Goal: Task Accomplishment & Management: Use online tool/utility

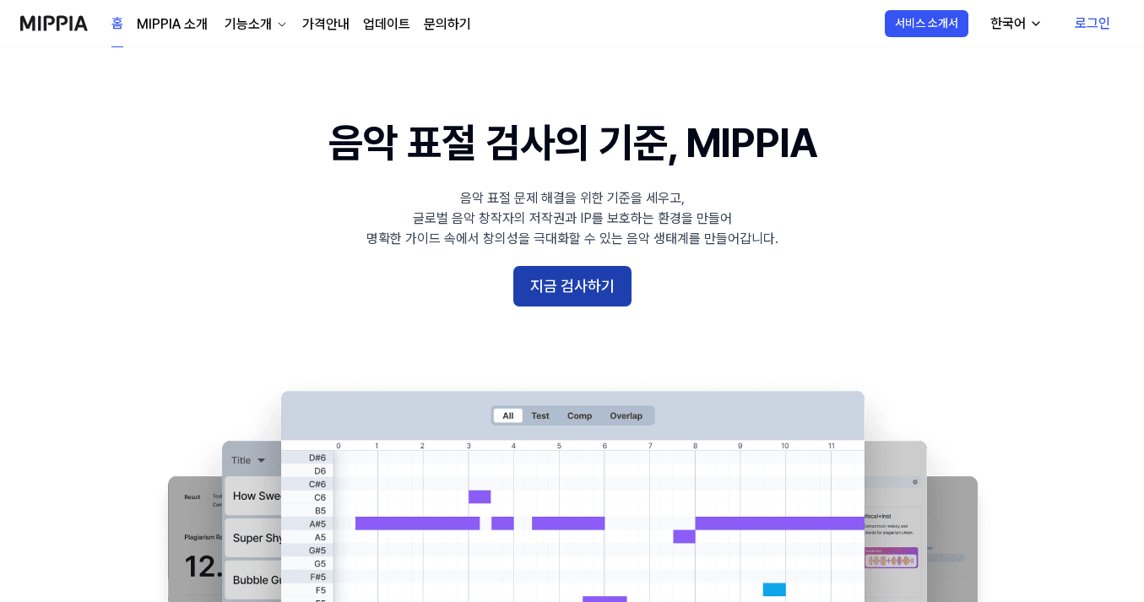
click at [579, 282] on button "지금 검사하기" at bounding box center [572, 286] width 118 height 41
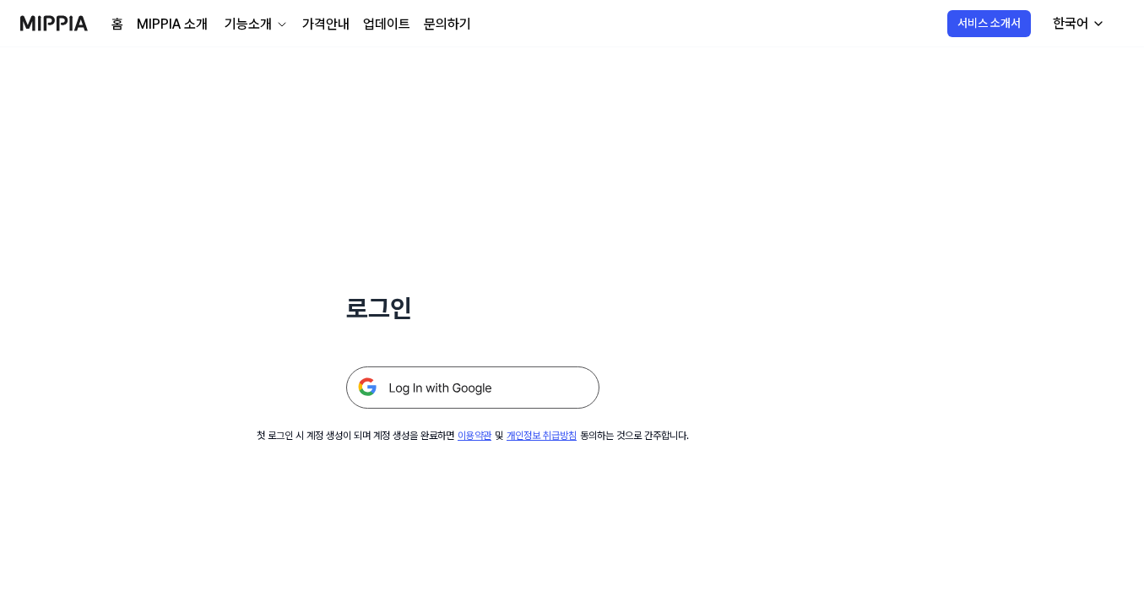
click at [517, 396] on img at bounding box center [472, 387] width 253 height 42
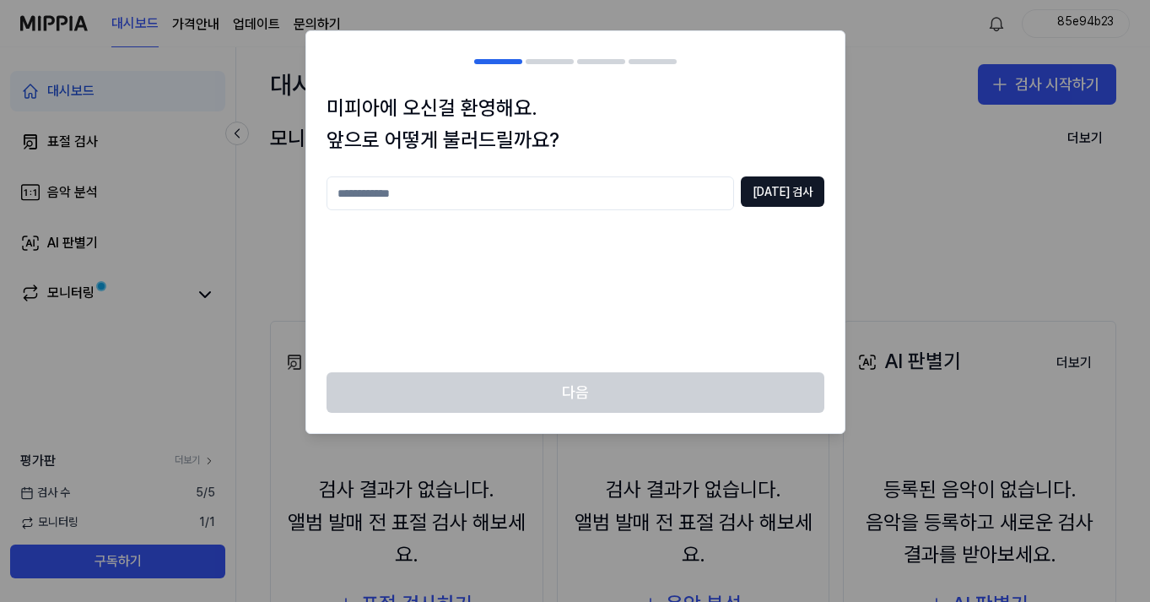
click at [588, 196] on input "text" at bounding box center [531, 193] width 408 height 34
type input "*"
click at [778, 200] on button "[DATE] 검사" at bounding box center [783, 191] width 84 height 30
click at [688, 193] on input "**" at bounding box center [531, 193] width 408 height 34
type input "*"
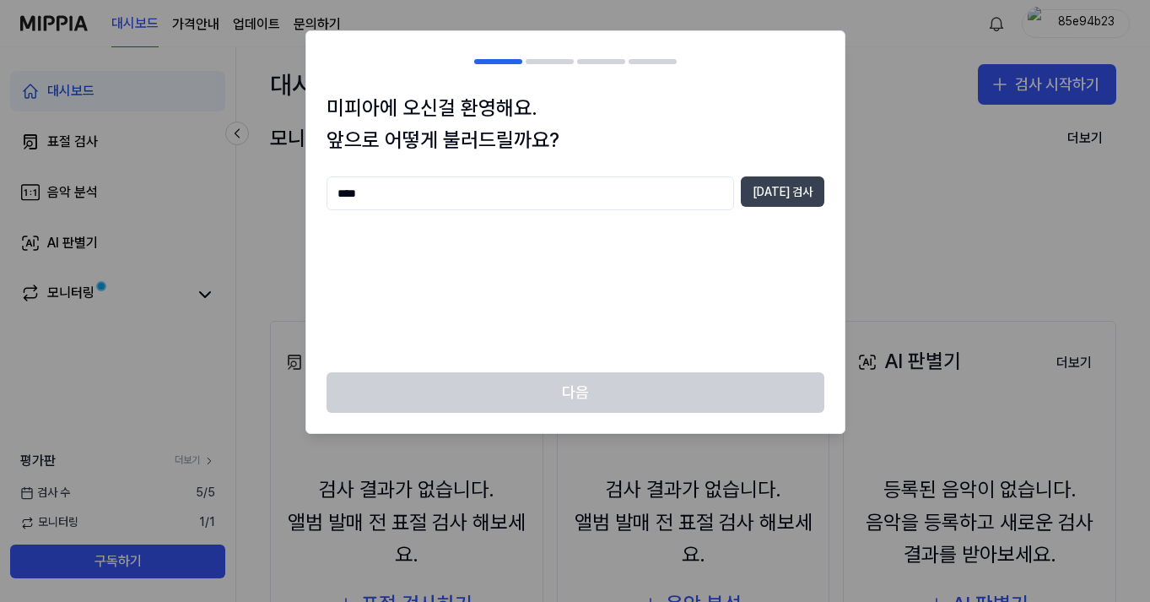
type input "****"
click at [802, 187] on button "[DATE] 검사" at bounding box center [783, 191] width 84 height 30
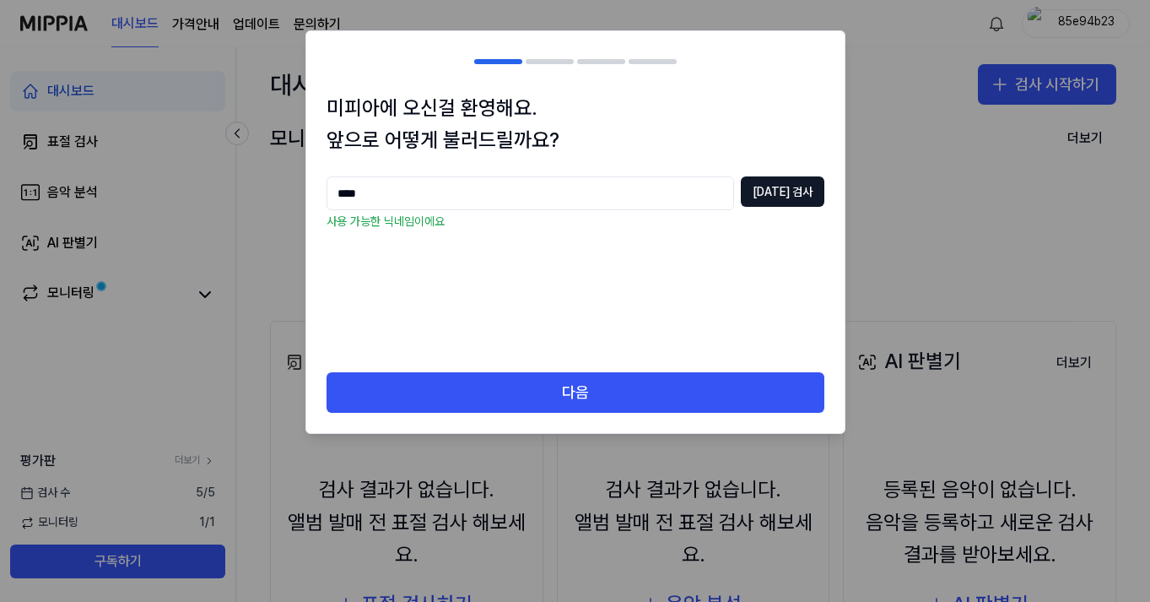
click at [603, 369] on div "미피아에 오신걸 환영해요. 앞으로 어떻게 불러드릴까요? **** [DATE] 검사 사용 가능한 닉네임이에요" at bounding box center [575, 232] width 539 height 281
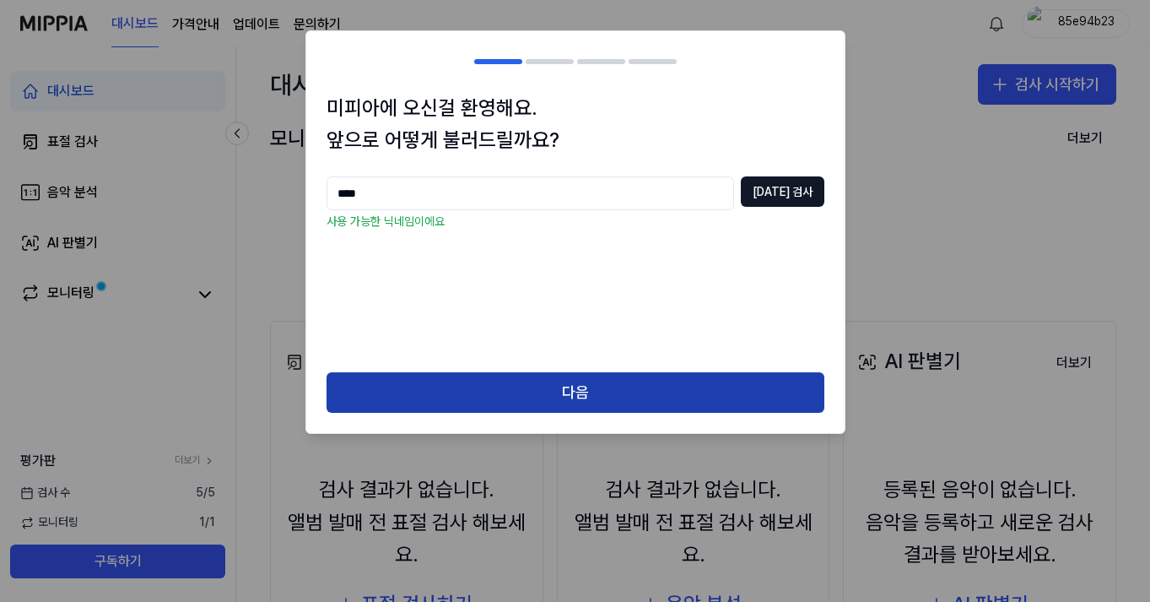
click at [570, 390] on button "다음" at bounding box center [576, 392] width 498 height 41
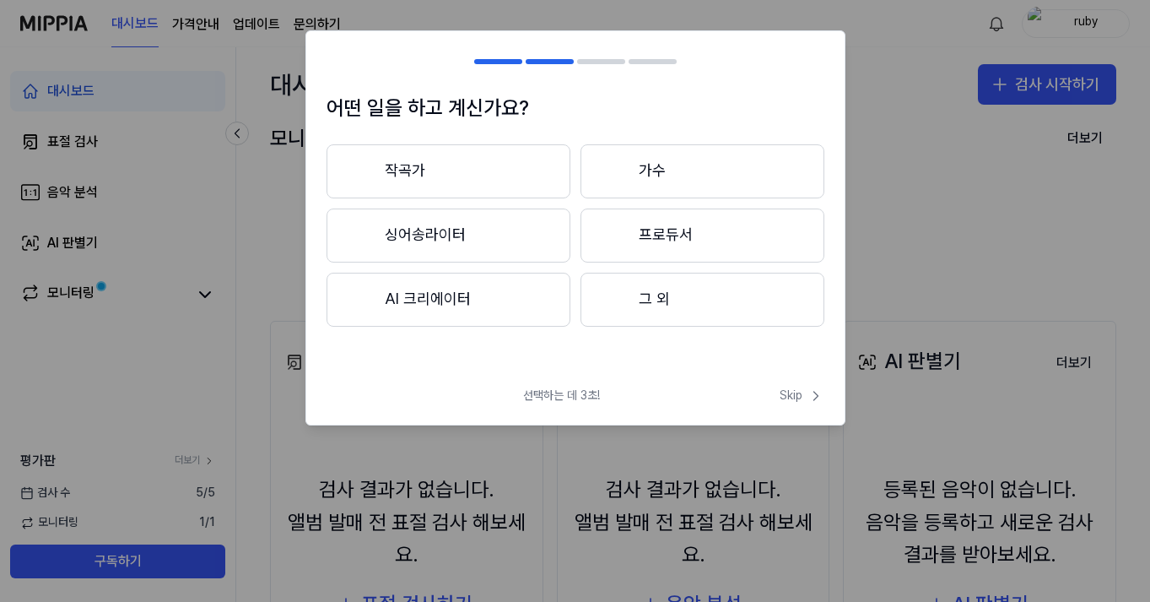
click at [469, 159] on button "작곡가" at bounding box center [449, 171] width 244 height 54
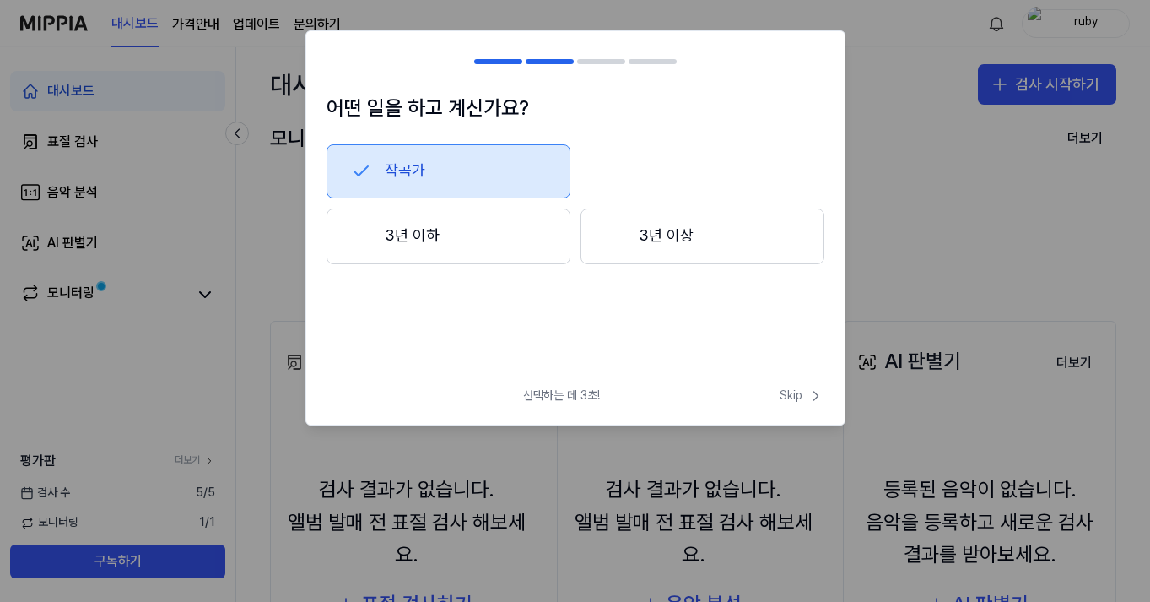
click at [438, 199] on div "작곡가 3년 이하 3년 이상" at bounding box center [576, 232] width 498 height 176
click at [438, 216] on button "3년 이하" at bounding box center [449, 236] width 244 height 56
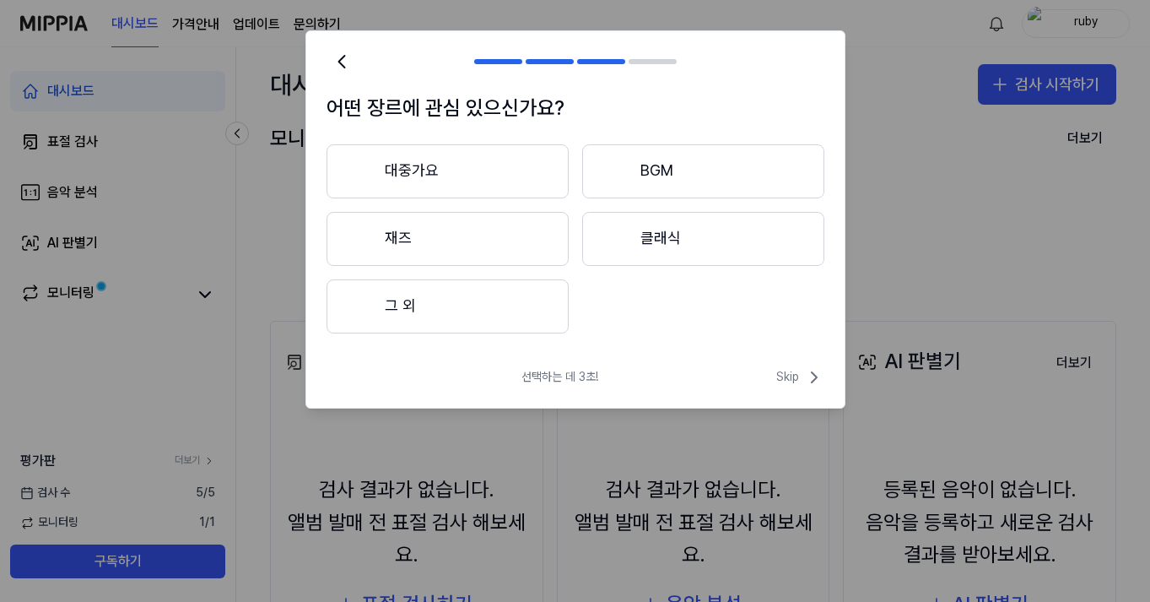
click at [646, 149] on button "BGM" at bounding box center [703, 171] width 242 height 54
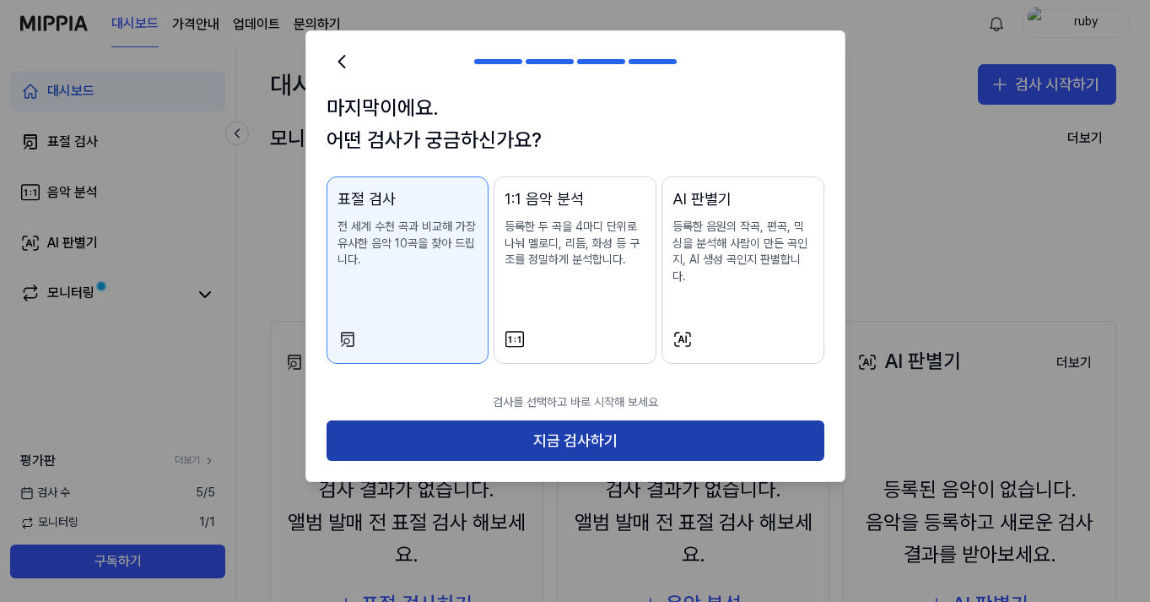
click at [592, 430] on button "지금 검사하기" at bounding box center [576, 440] width 498 height 41
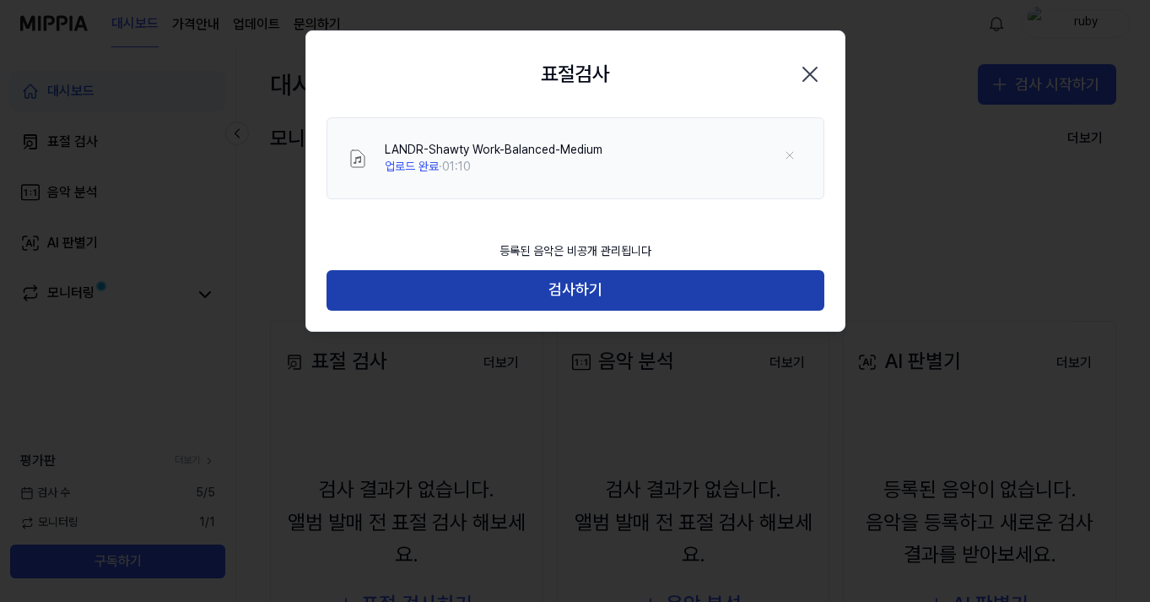
click at [584, 298] on button "검사하기" at bounding box center [576, 290] width 498 height 41
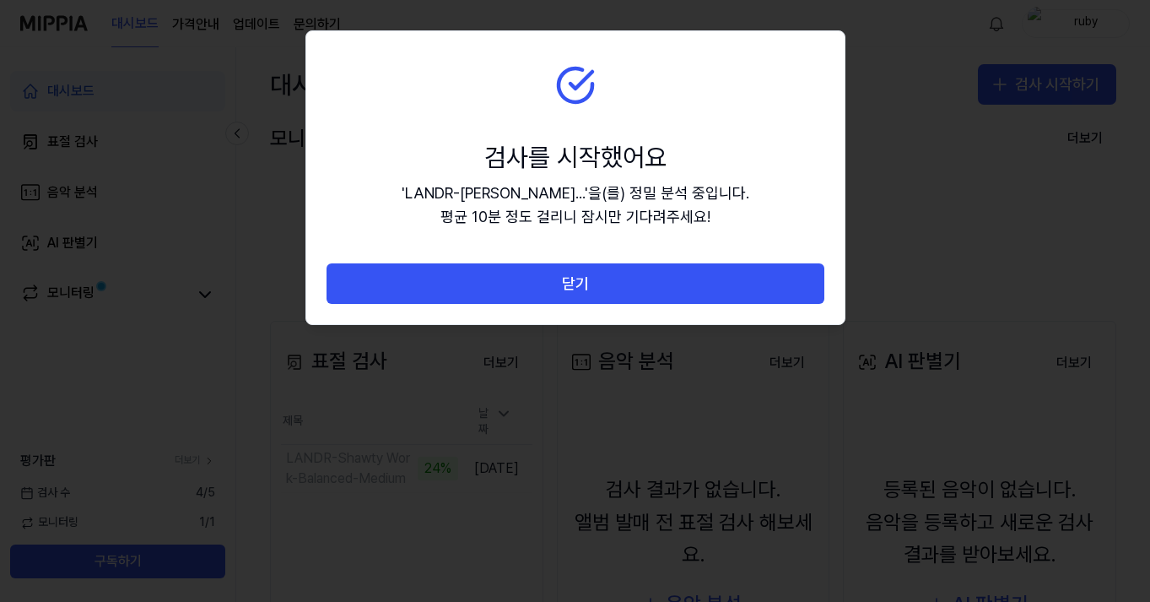
click at [600, 175] on div "검사를 시작했어요 ' LANDR-[PERSON_NAME]... ' 을(를) 정밀 분석 중입니다. 평균 10분 정도 걸리니 잠시만 기다려주세요!" at bounding box center [576, 184] width 348 height 91
click at [776, 133] on section "검사를 시작했어요 ' LANDR-[PERSON_NAME]... ' 을(를) 정밀 분석 중입니다. 평균 10분 정도 걸리니 잠시만 기다려주세요!" at bounding box center [575, 147] width 539 height 233
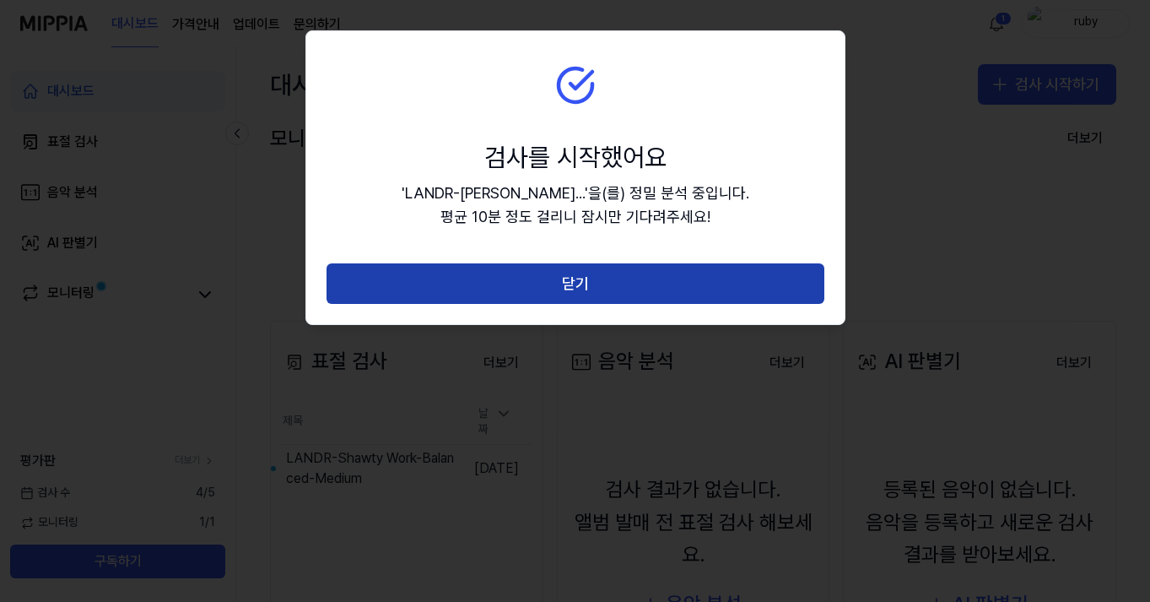
click at [588, 268] on button "닫기" at bounding box center [576, 283] width 498 height 41
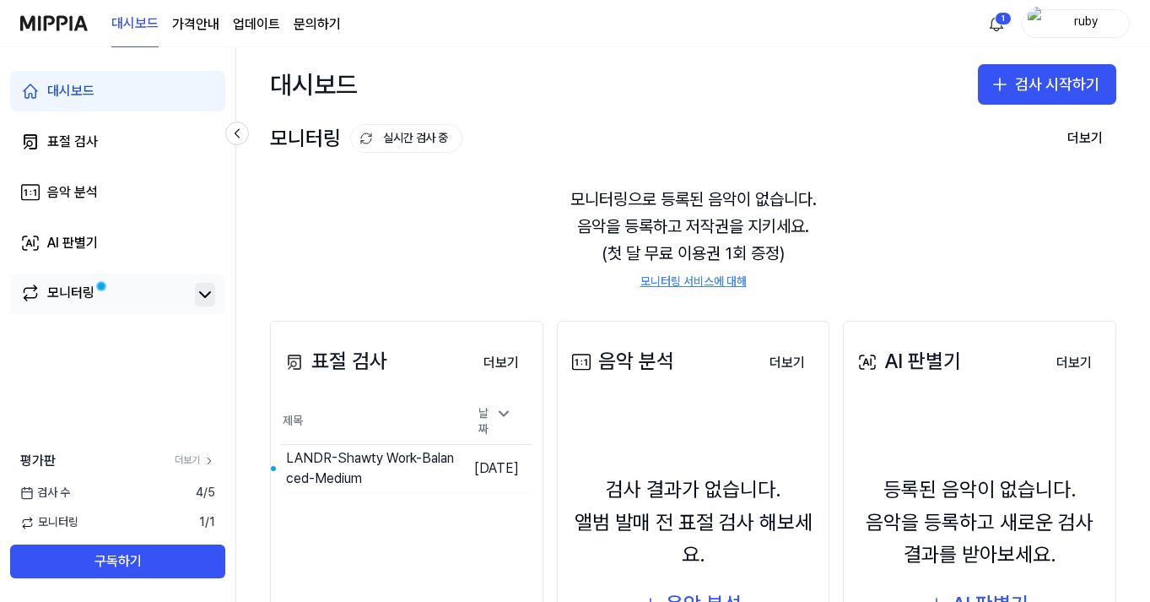
click at [204, 291] on icon at bounding box center [205, 294] width 20 height 20
click at [204, 292] on icon at bounding box center [205, 294] width 10 height 5
click at [496, 366] on button "더보기" at bounding box center [501, 363] width 62 height 34
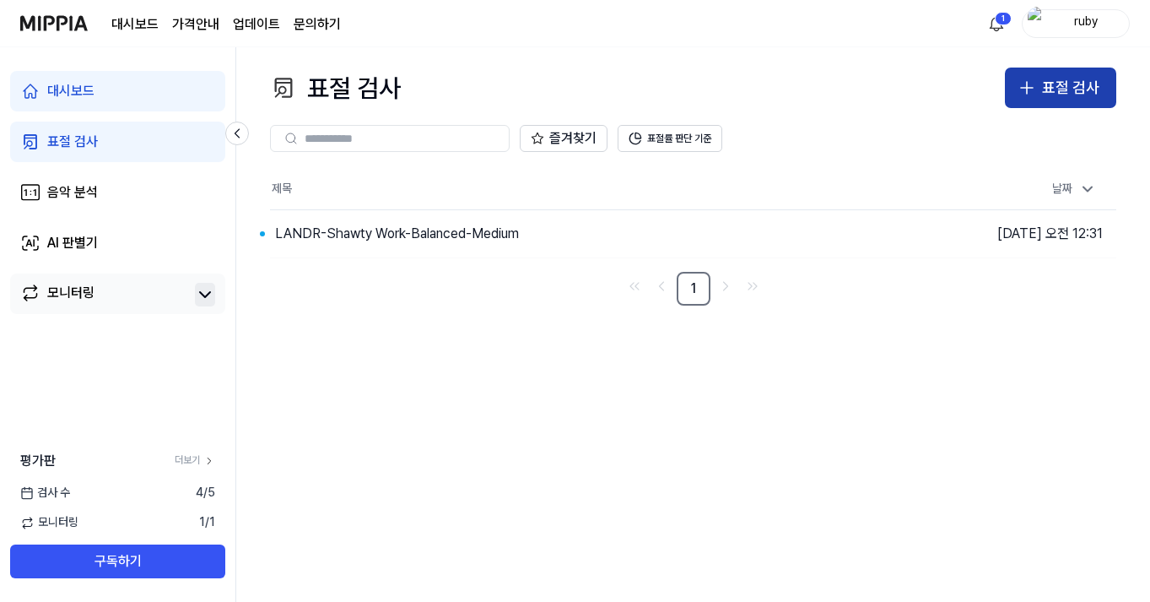
click at [1036, 94] on icon "button" at bounding box center [1027, 88] width 20 height 20
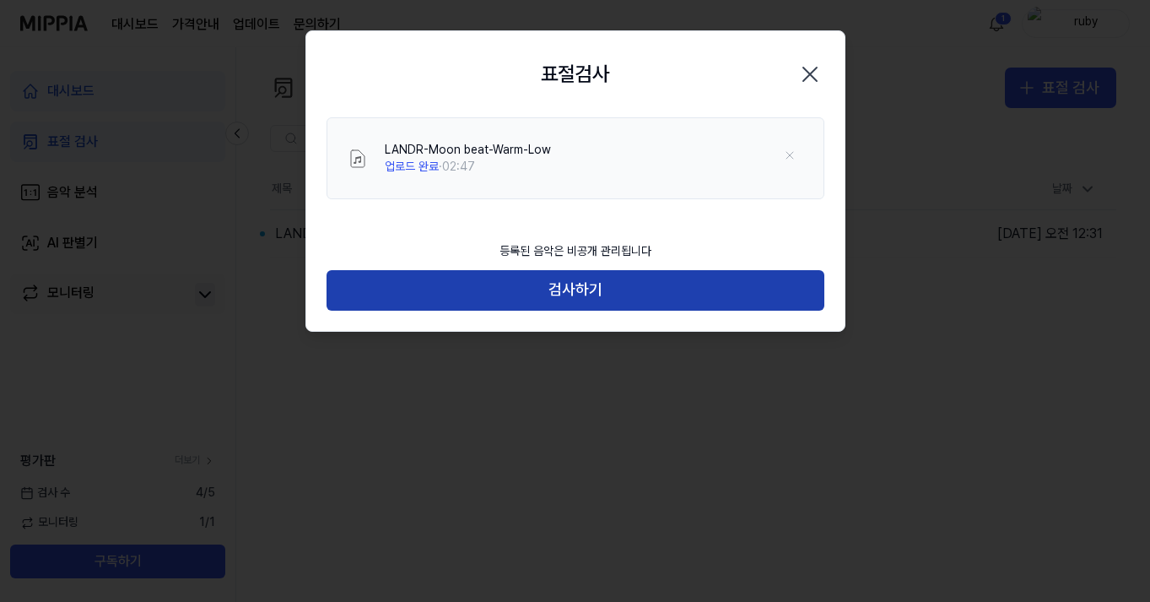
click at [620, 297] on button "검사하기" at bounding box center [576, 290] width 498 height 41
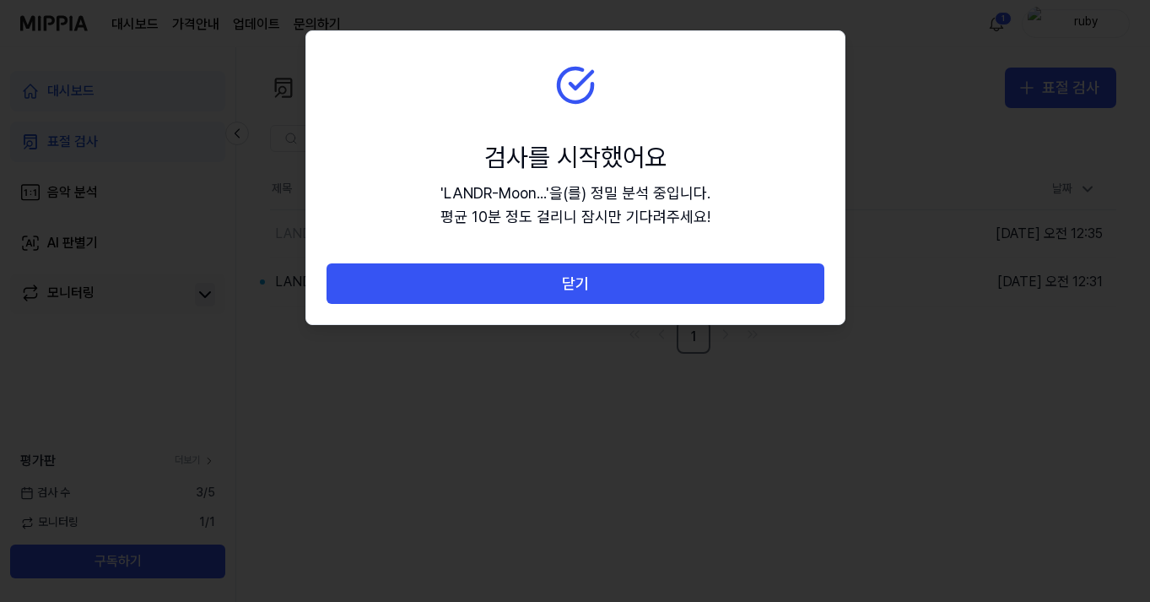
click at [620, 297] on button "닫기" at bounding box center [576, 283] width 498 height 41
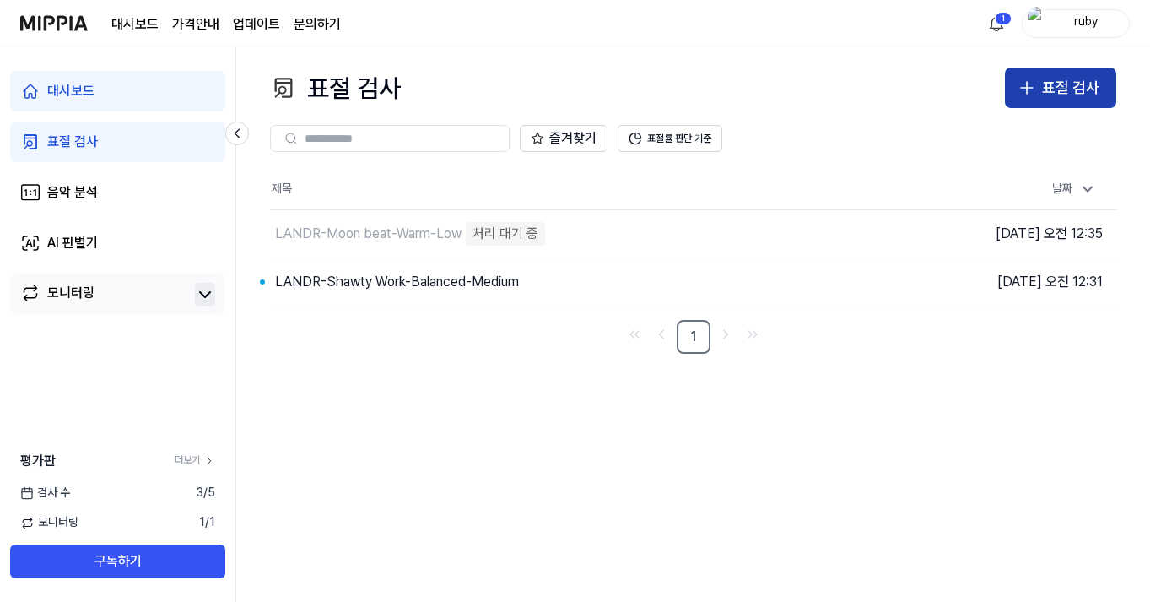
click at [1101, 93] on button "표절 검사" at bounding box center [1060, 88] width 111 height 41
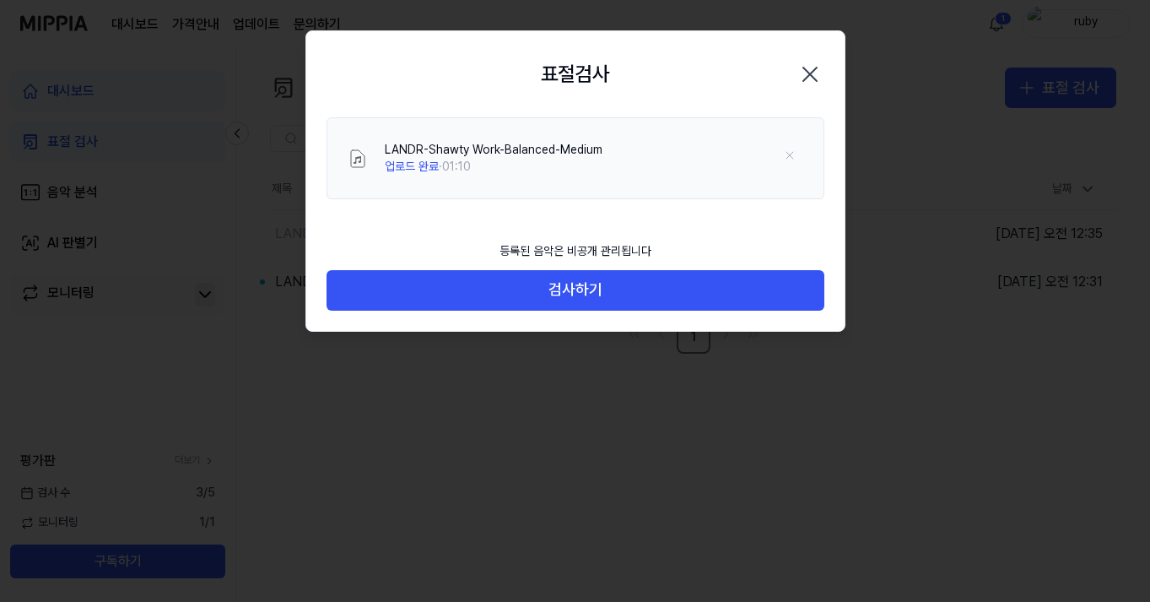
click at [811, 61] on icon "button" at bounding box center [810, 74] width 27 height 27
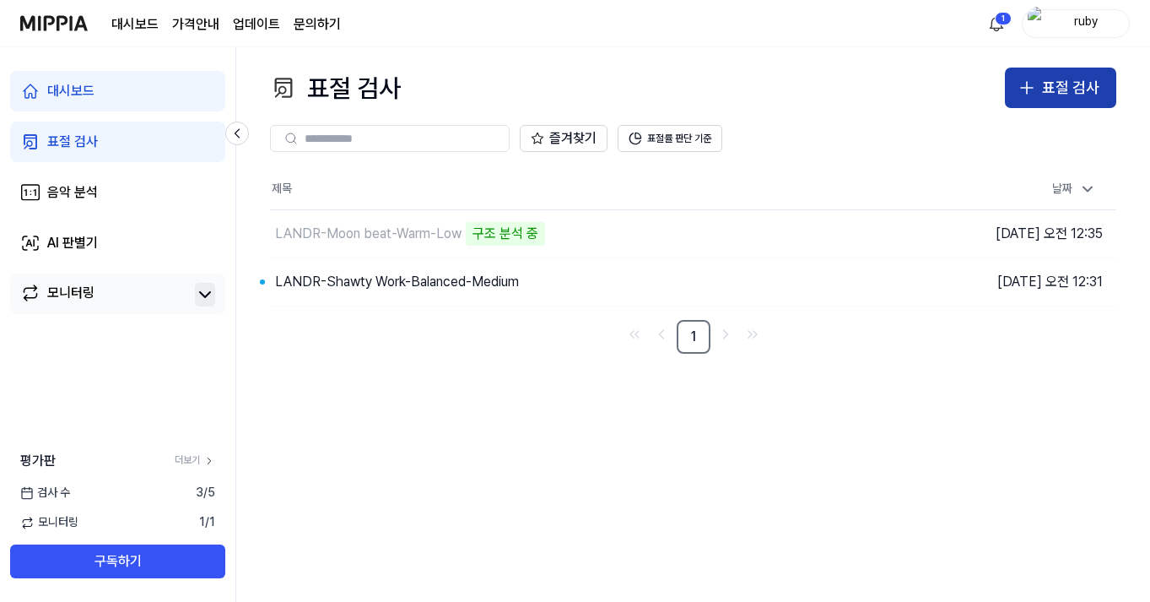
click at [1074, 100] on div "표절 검사" at bounding box center [1070, 88] width 57 height 24
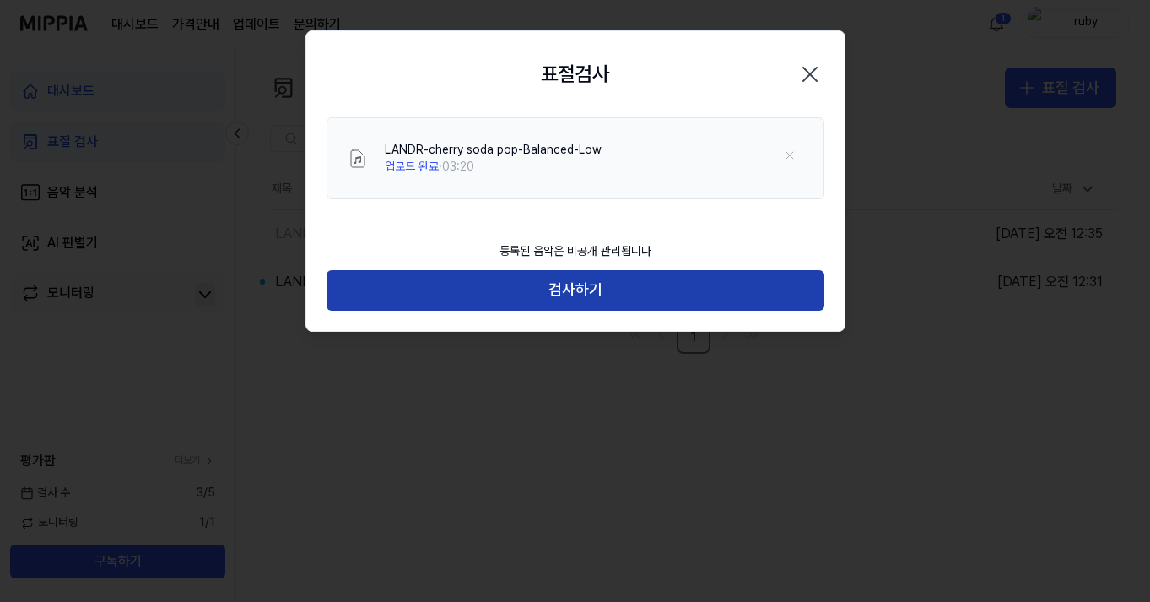
click at [591, 275] on button "검사하기" at bounding box center [576, 290] width 498 height 41
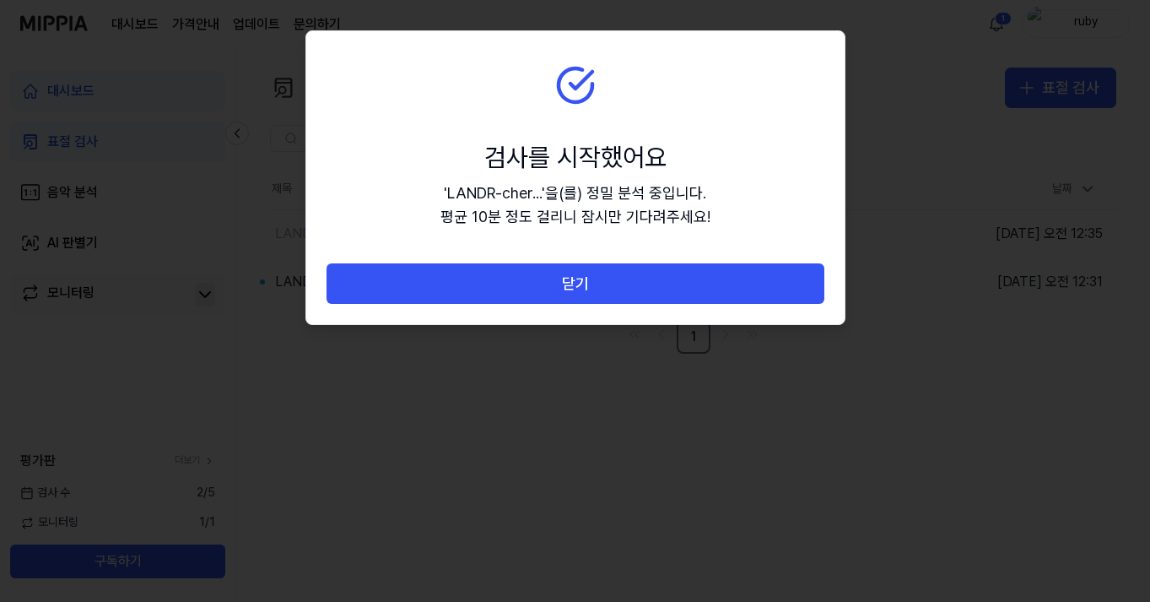
click at [591, 275] on button "닫기" at bounding box center [576, 283] width 498 height 41
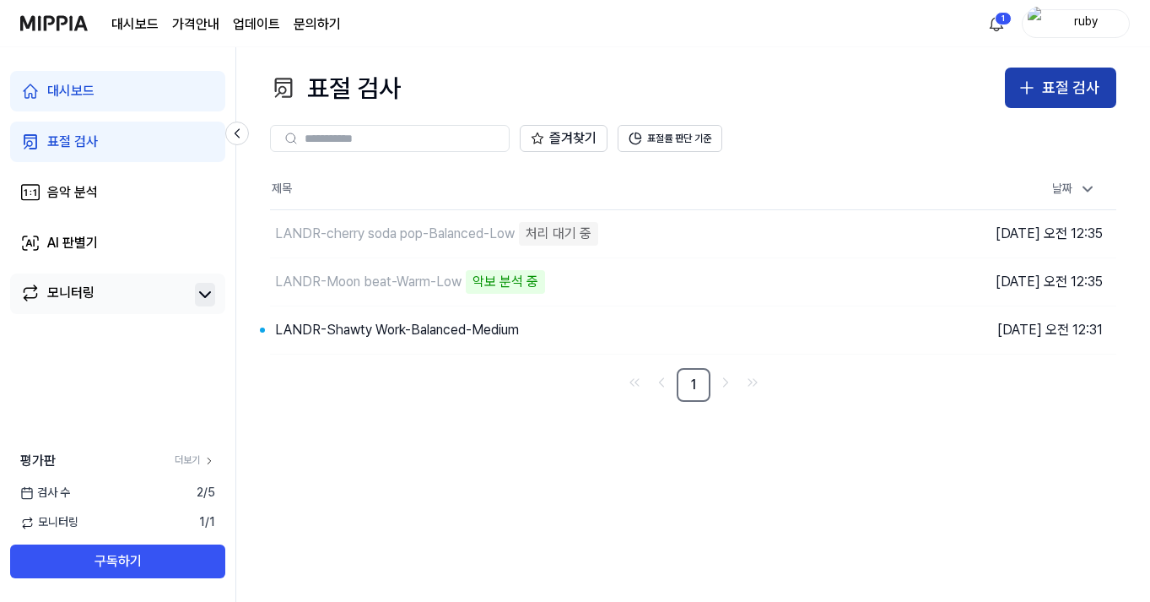
click at [1040, 86] on button "표절 검사" at bounding box center [1060, 88] width 111 height 41
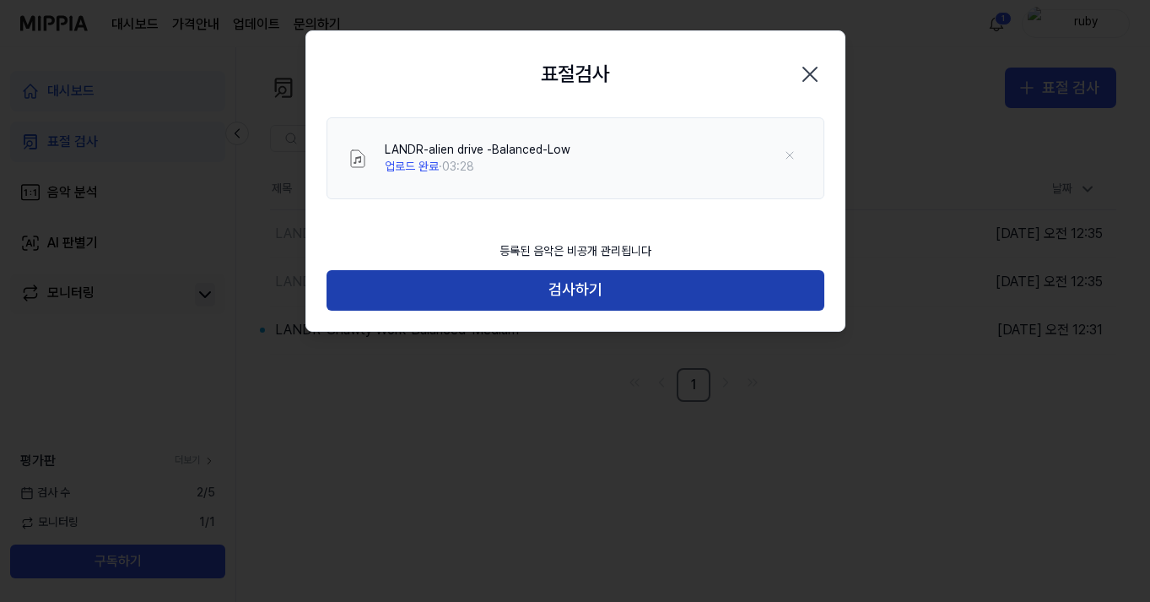
click at [687, 275] on button "검사하기" at bounding box center [576, 290] width 498 height 41
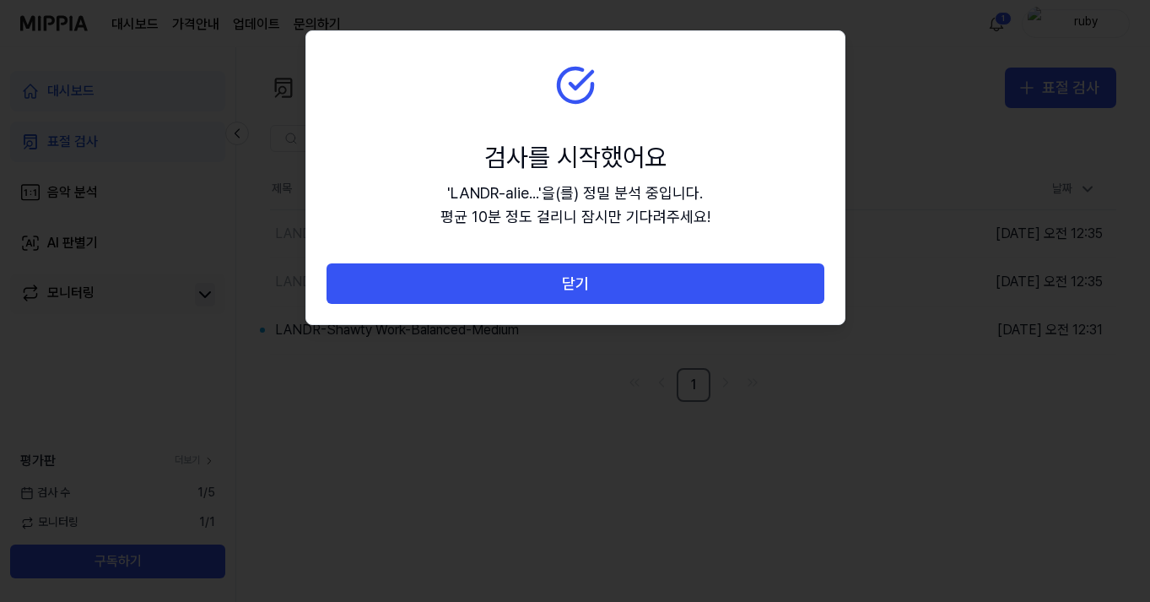
click at [687, 275] on button "닫기" at bounding box center [576, 283] width 498 height 41
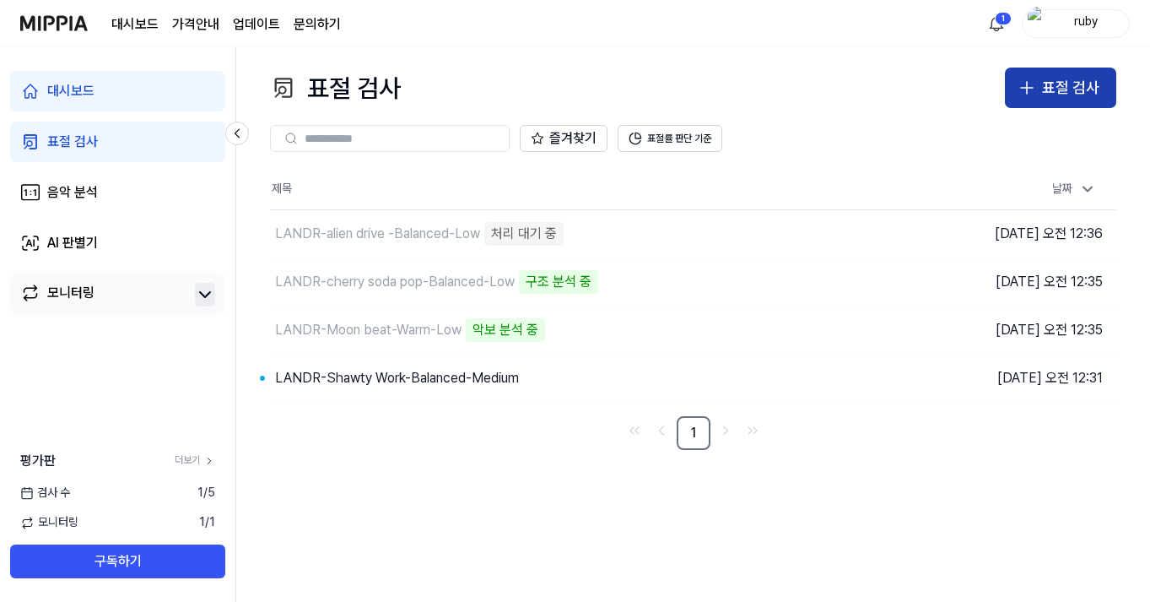
click at [1085, 84] on div "표절 검사" at bounding box center [1070, 88] width 57 height 24
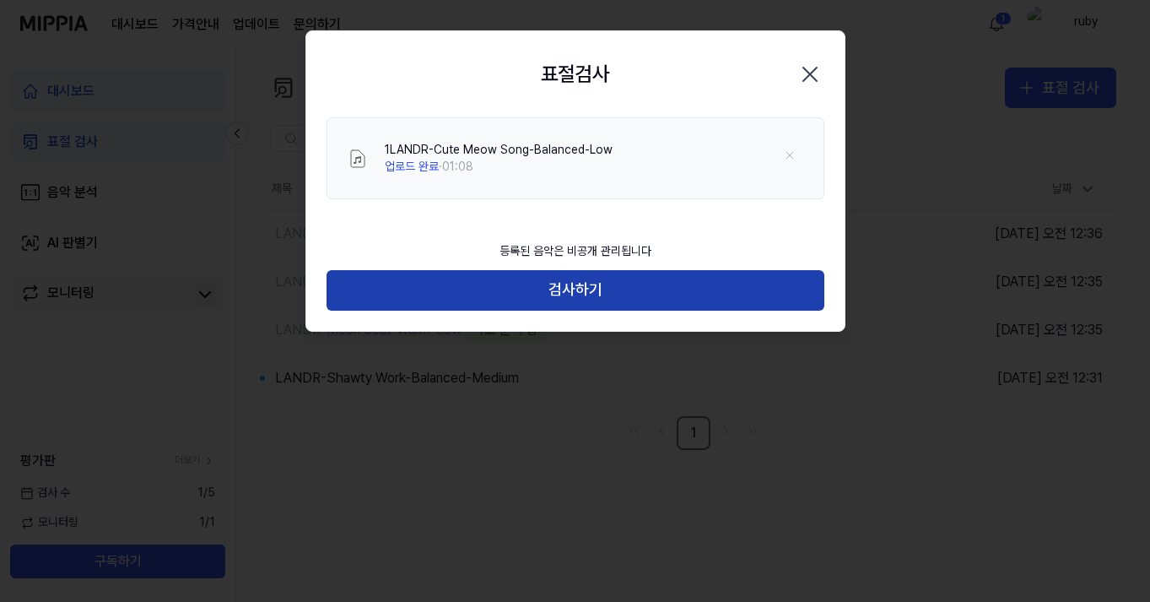
click at [577, 279] on button "검사하기" at bounding box center [576, 290] width 498 height 41
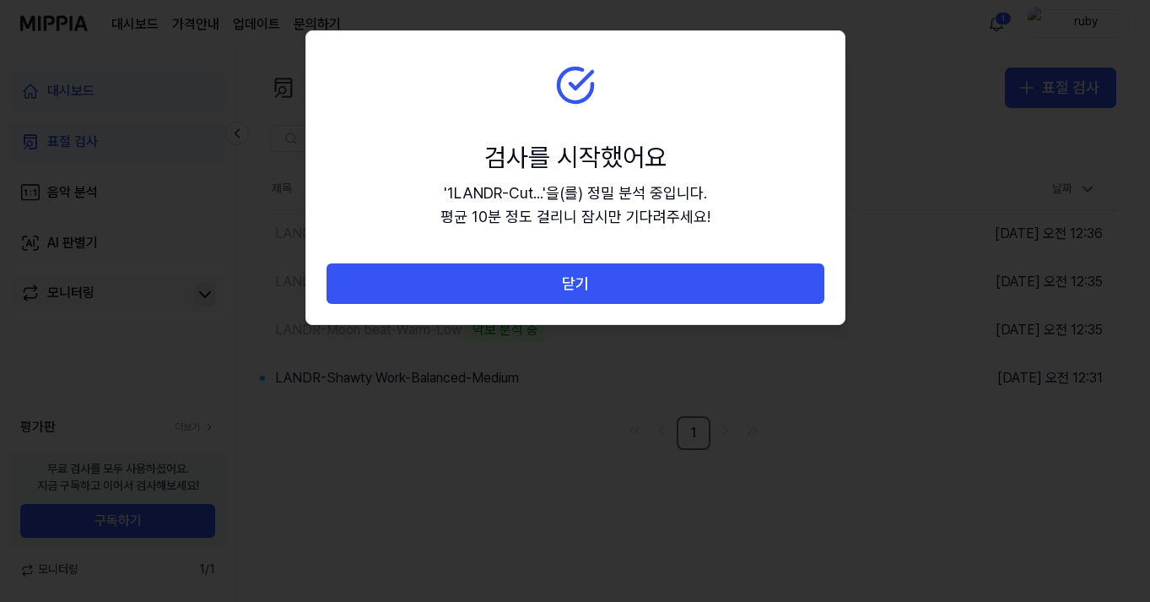
click at [577, 279] on button "닫기" at bounding box center [576, 283] width 498 height 41
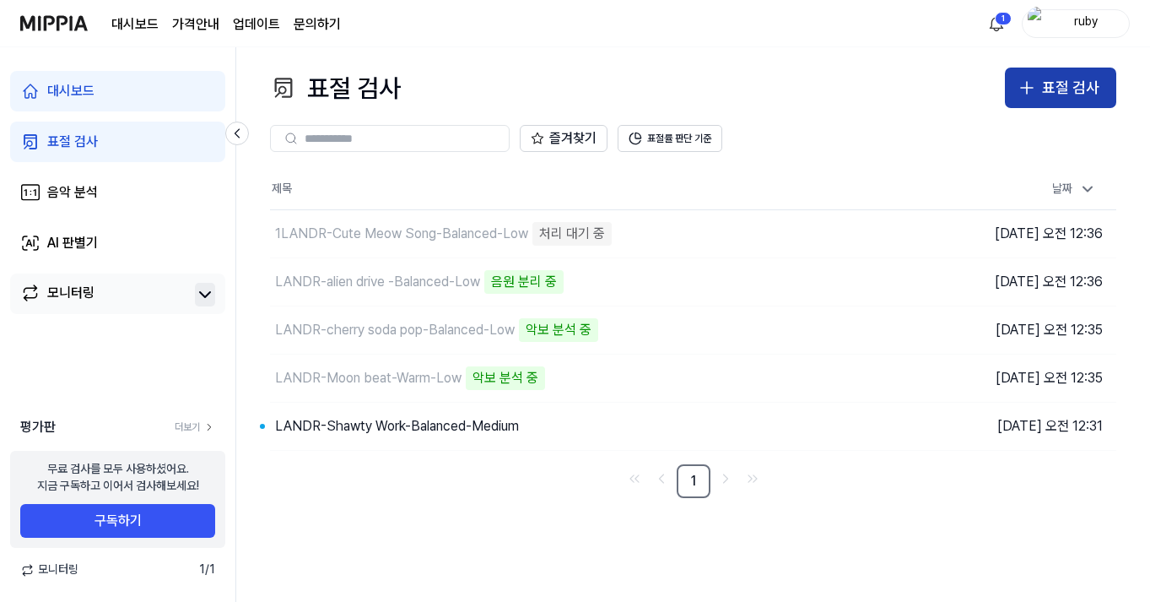
click at [1083, 84] on div "표절 검사" at bounding box center [1070, 88] width 57 height 24
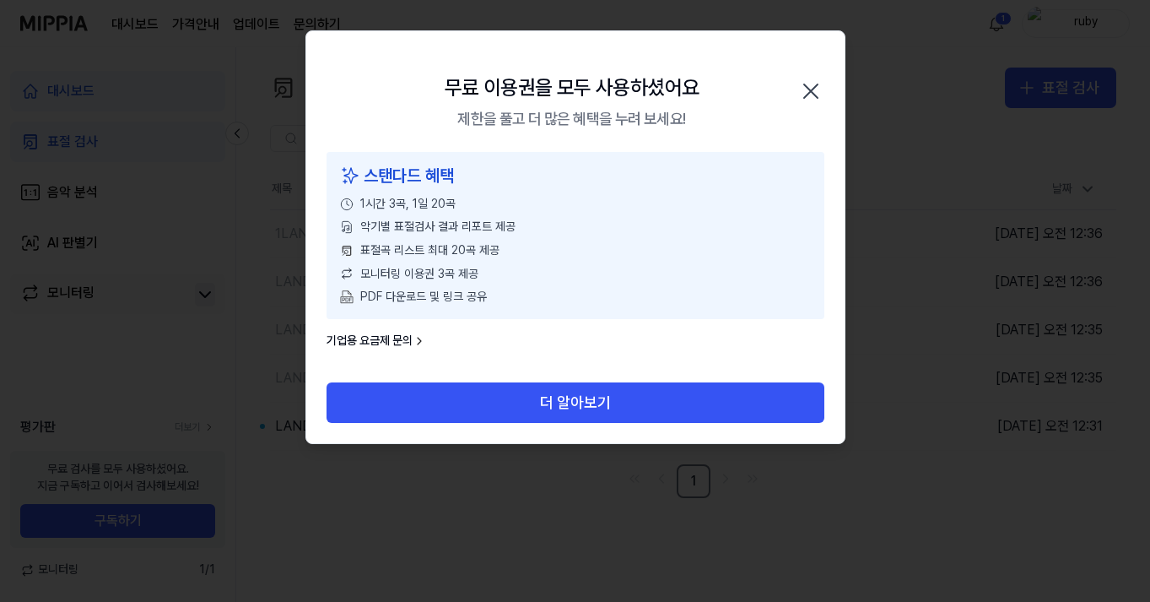
drag, startPoint x: 813, startPoint y: 92, endPoint x: 967, endPoint y: 79, distance: 155.0
click at [968, 79] on body "대시보드 가격안내 업데이트 문의하기 1 ruby 대시보드 표절 검사 음악 분석 AI 판별기 모니터링 평가판 더보기 무료 검사를 모두 사용하셨어…" at bounding box center [575, 301] width 1150 height 602
click at [814, 80] on icon "button" at bounding box center [811, 91] width 27 height 27
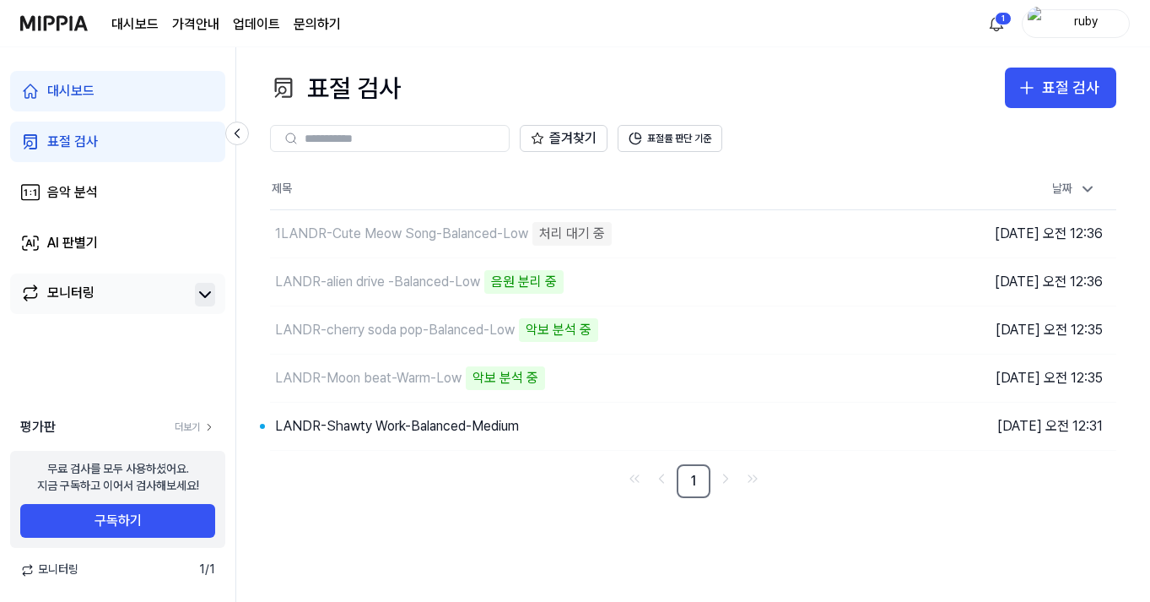
click at [208, 26] on page\) "가격안내" at bounding box center [195, 24] width 47 height 20
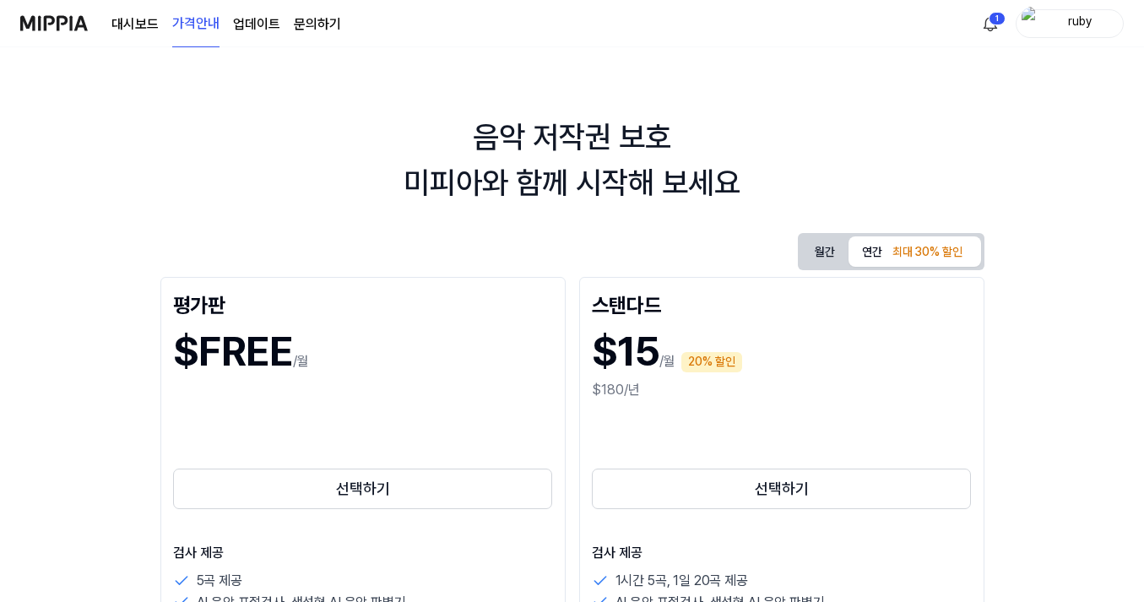
click at [123, 18] on link "대시보드" at bounding box center [134, 24] width 47 height 20
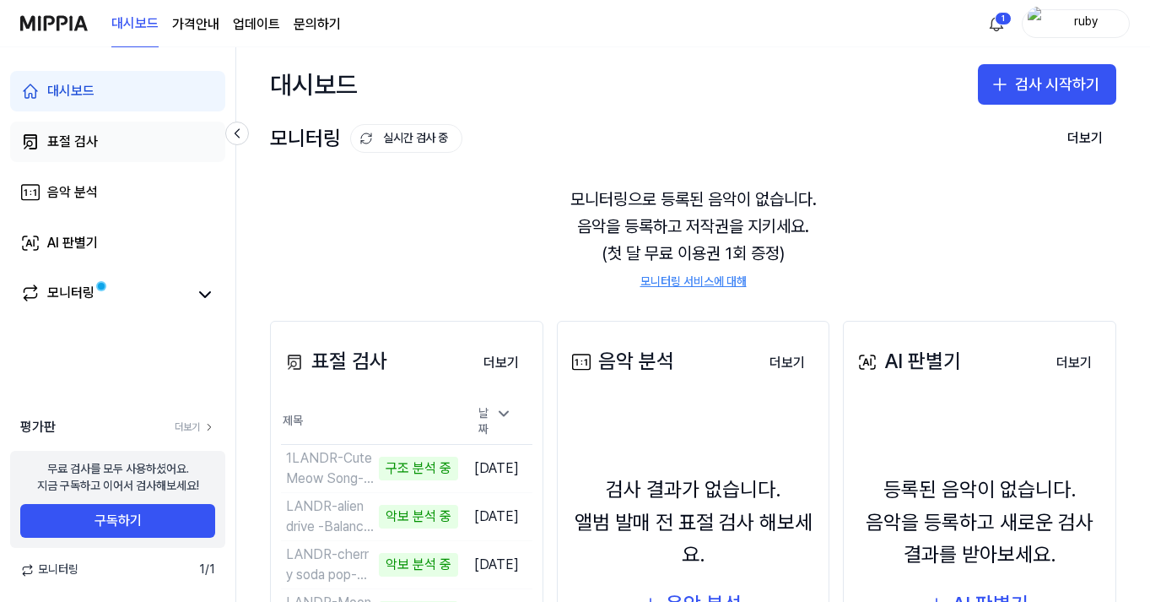
click at [102, 155] on link "표절 검사" at bounding box center [117, 142] width 215 height 41
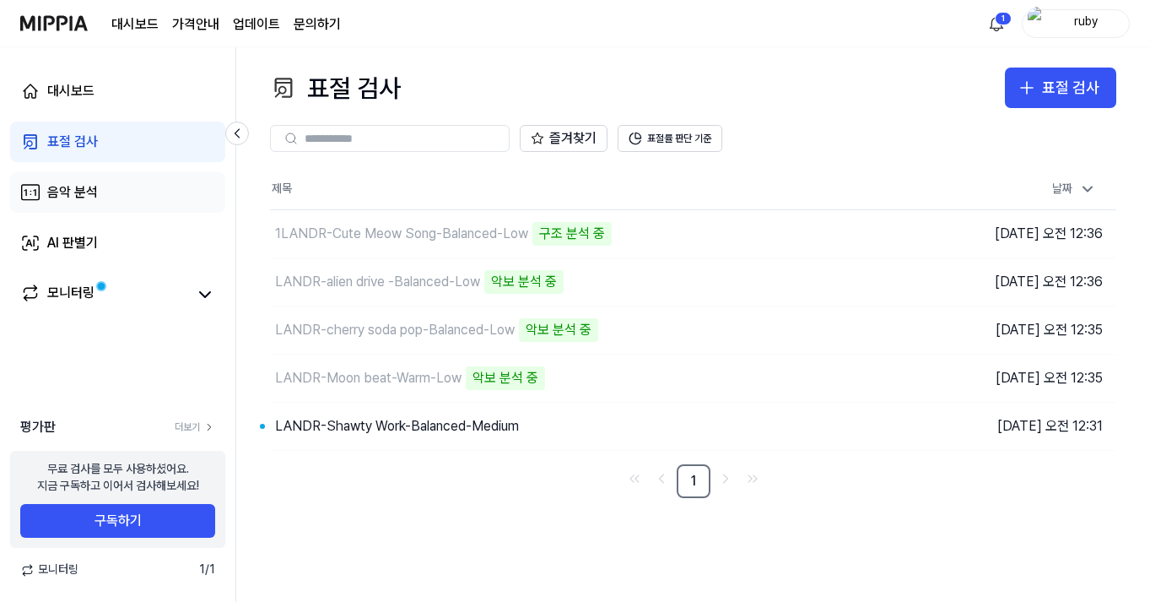
click at [118, 197] on link "음악 분석" at bounding box center [117, 192] width 215 height 41
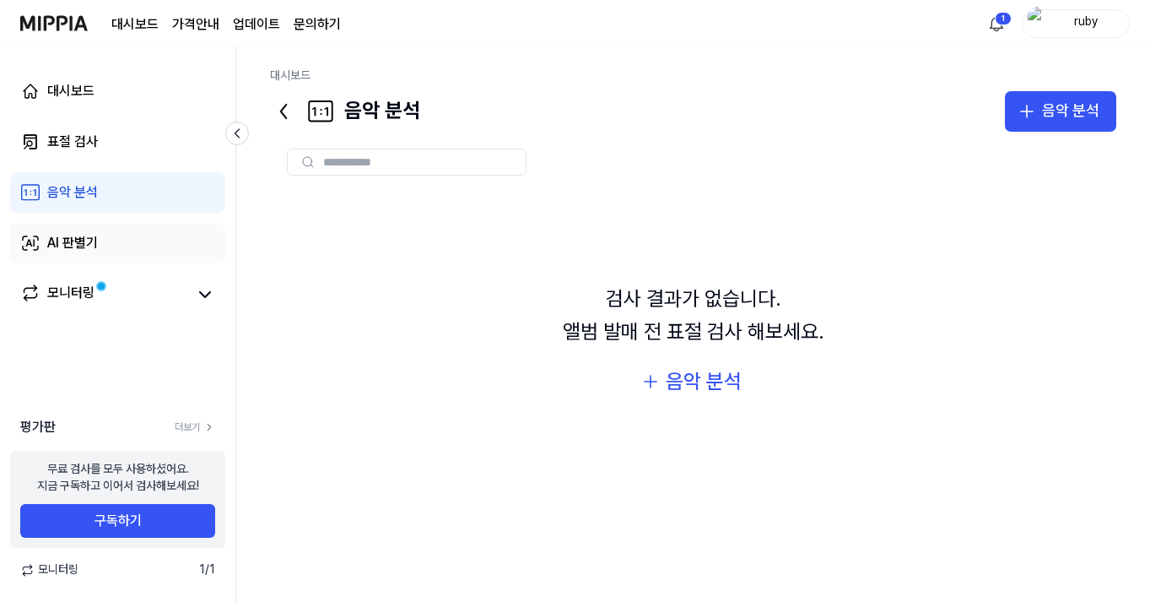
click at [121, 227] on link "AI 판별기" at bounding box center [117, 243] width 215 height 41
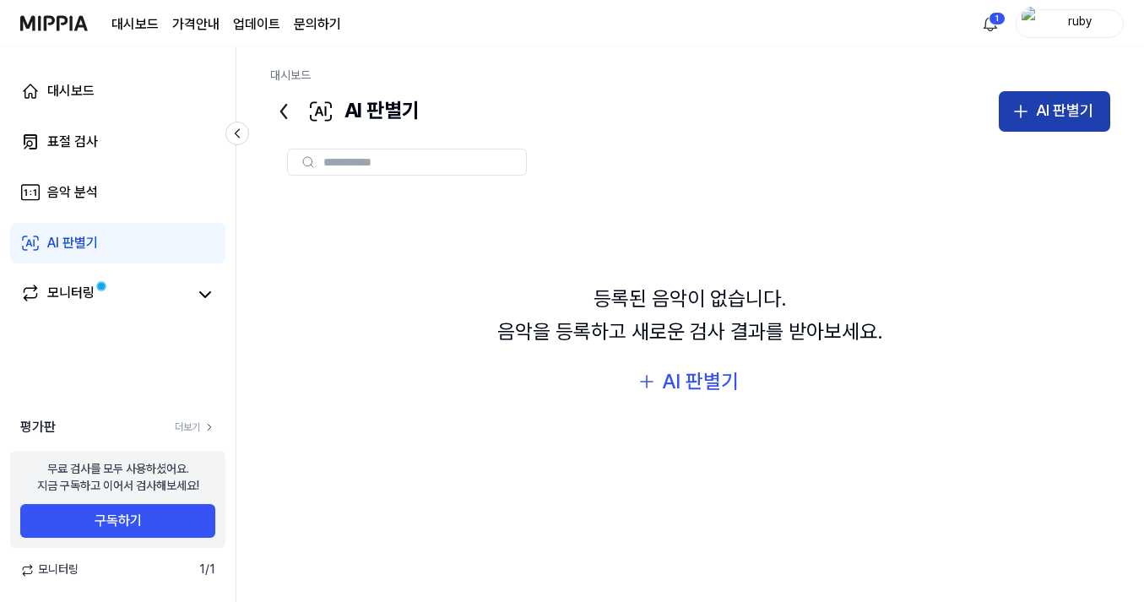
click at [1048, 96] on button "AI 판별기" at bounding box center [1054, 111] width 111 height 41
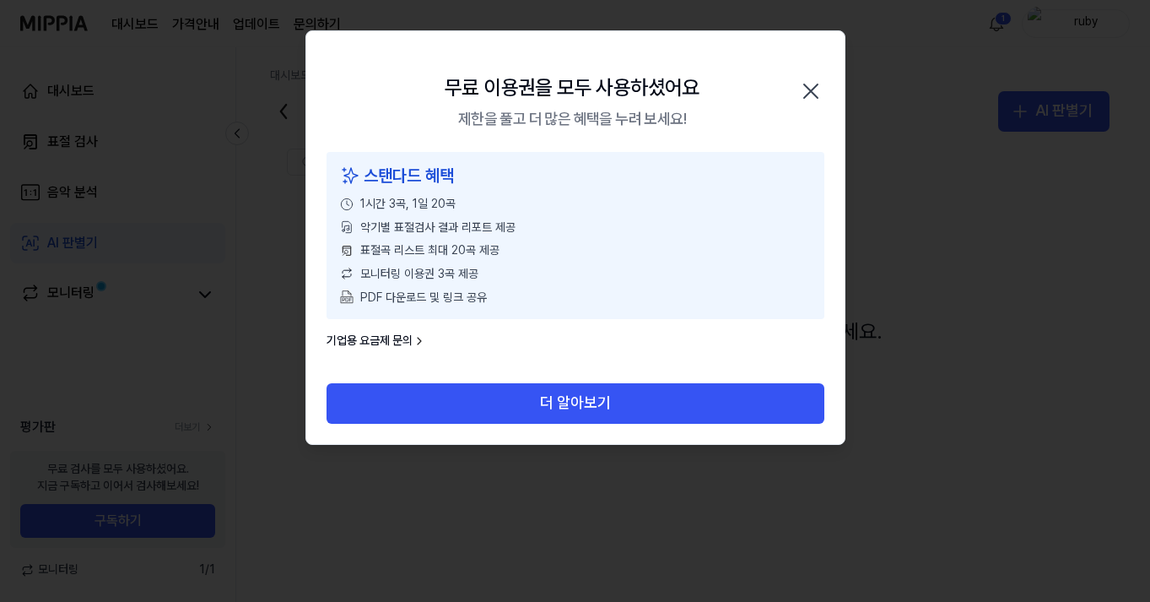
click at [823, 84] on icon "button" at bounding box center [811, 91] width 27 height 27
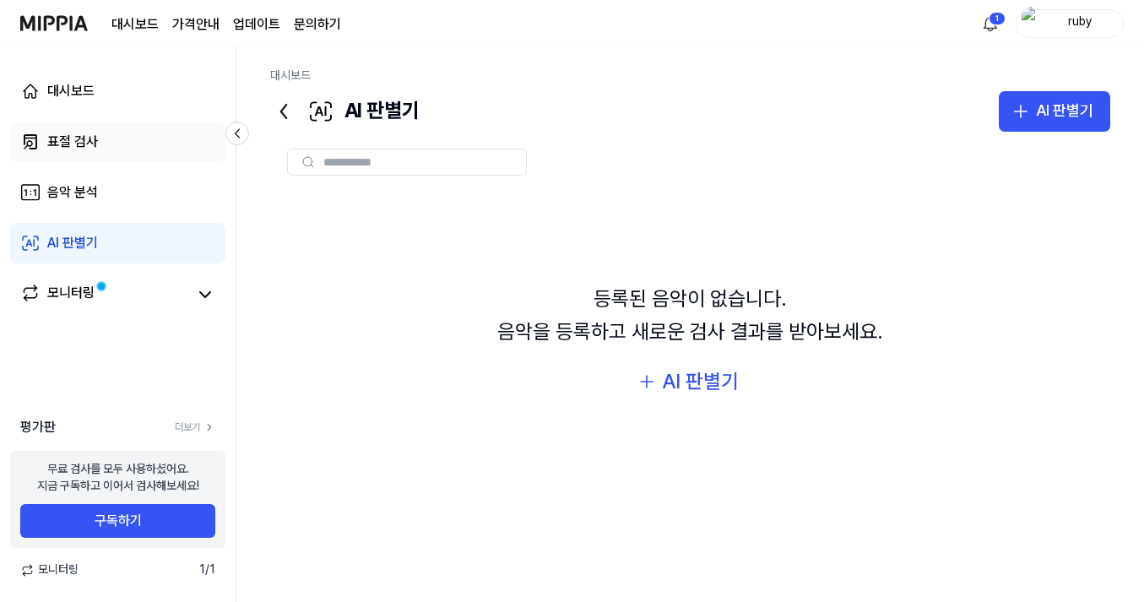
click at [127, 125] on link "표절 검사" at bounding box center [117, 142] width 215 height 41
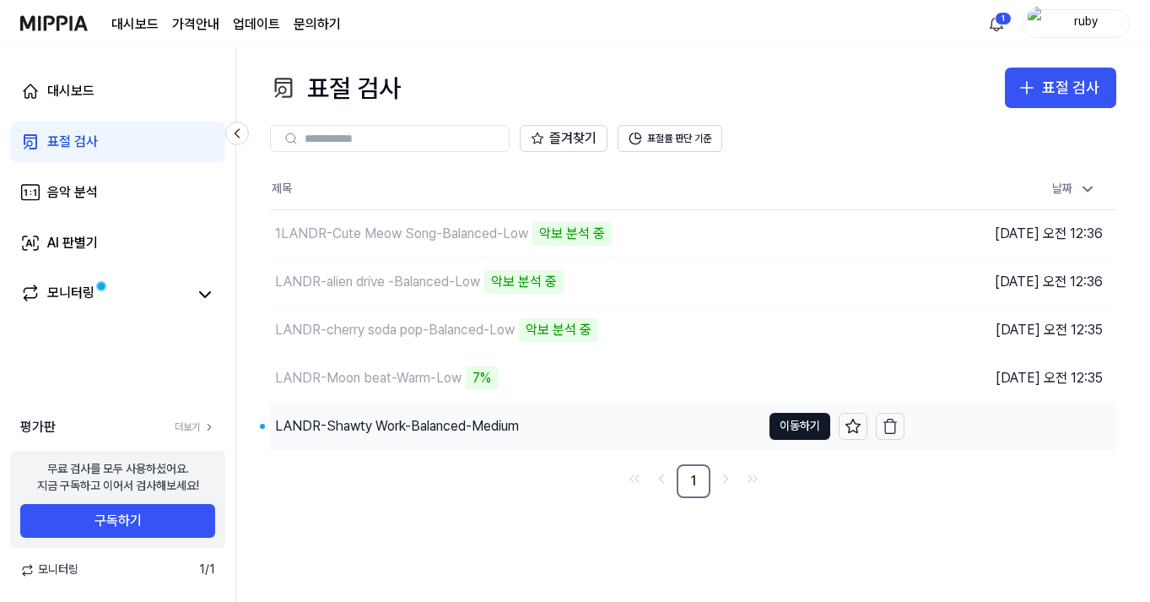
click at [505, 426] on div "LANDR-Shawty Work-Balanced-Medium" at bounding box center [397, 426] width 244 height 20
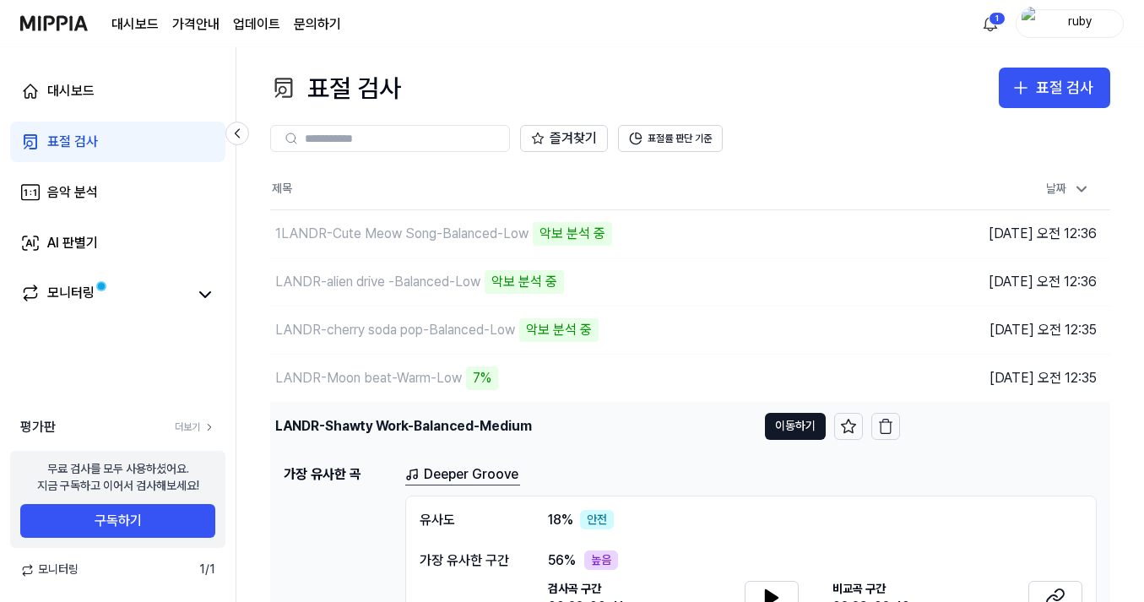
scroll to position [105, 0]
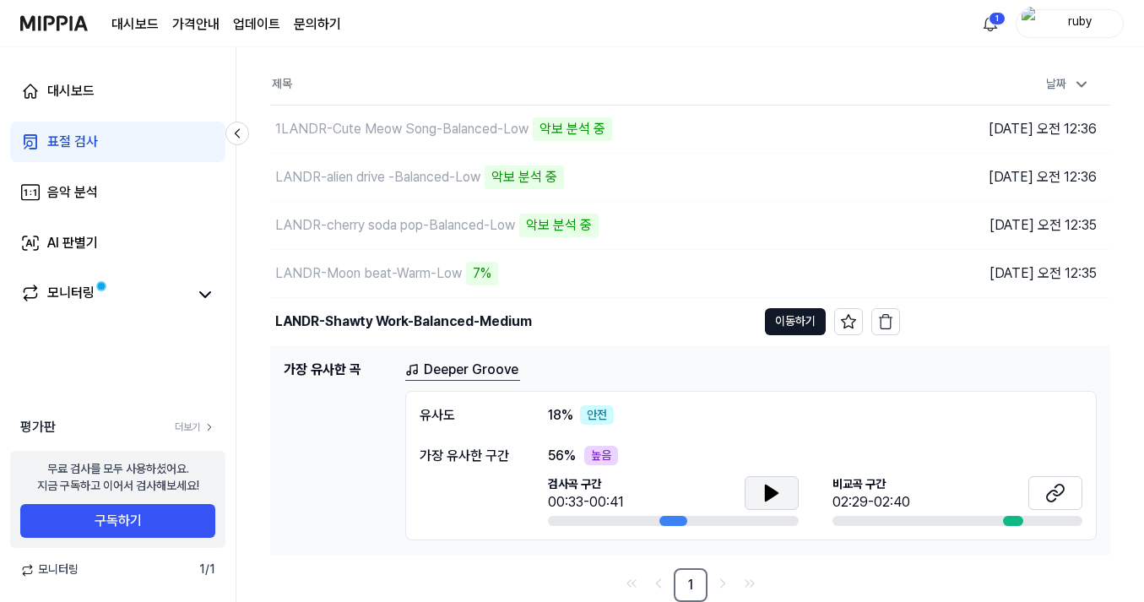
click at [768, 484] on icon at bounding box center [771, 493] width 20 height 20
click at [902, 450] on div "56 % 높음" at bounding box center [815, 456] width 534 height 20
click at [1058, 493] on icon at bounding box center [1055, 493] width 20 height 20
click at [1069, 478] on button at bounding box center [1055, 493] width 54 height 34
click at [663, 310] on div "LANDR-Shawty Work-Balanced-Medium" at bounding box center [513, 321] width 486 height 47
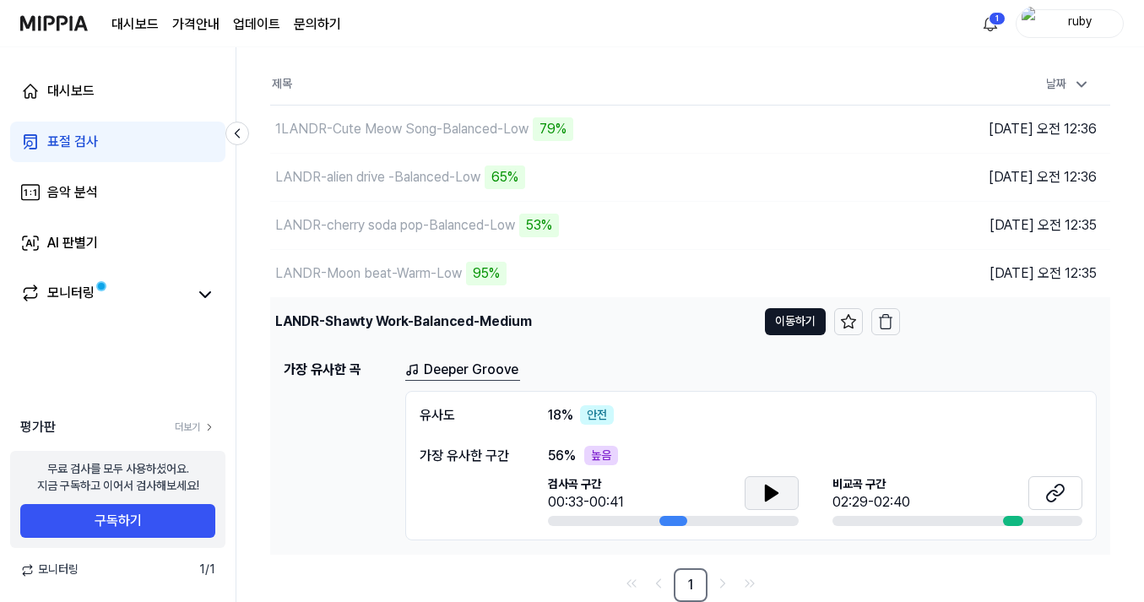
scroll to position [0, 0]
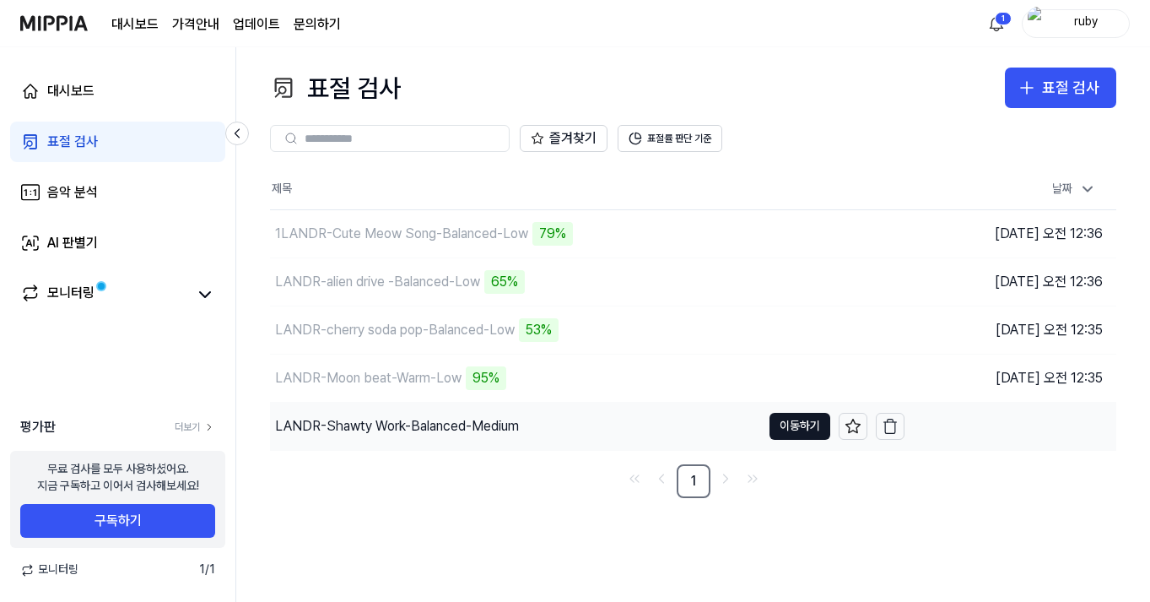
click at [604, 412] on div "LANDR-Shawty Work-Balanced-Medium" at bounding box center [515, 426] width 491 height 47
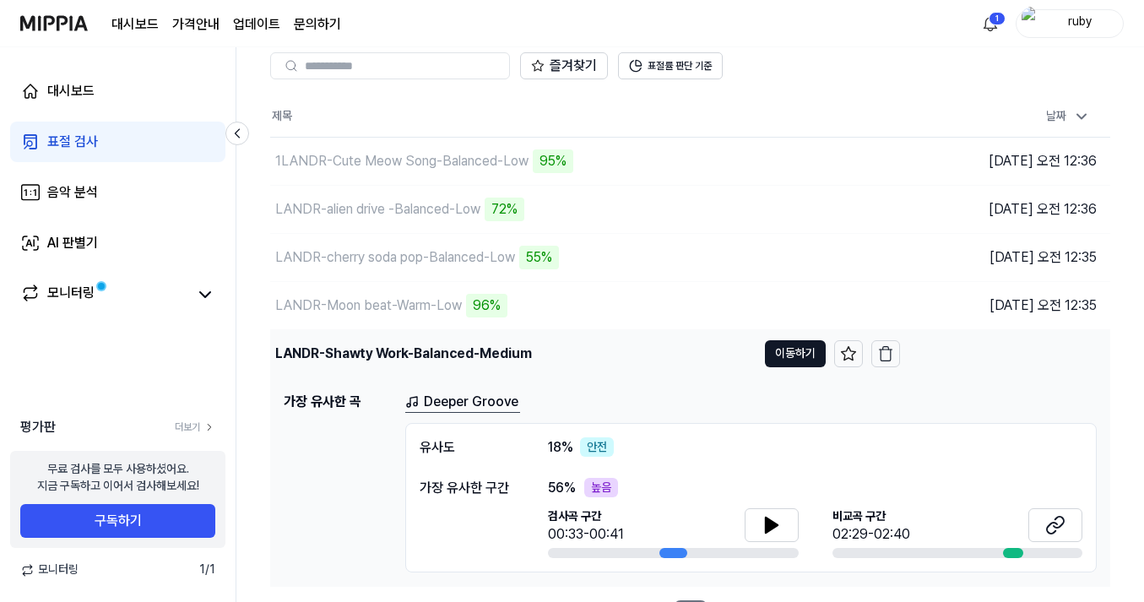
scroll to position [105, 0]
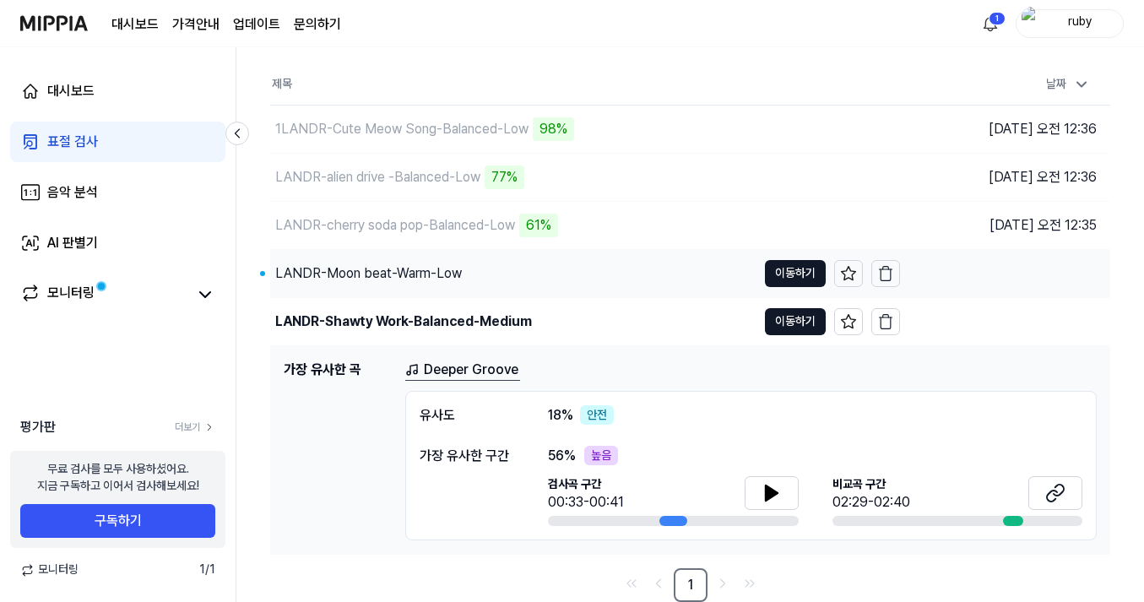
click at [538, 268] on div "LANDR-Moon beat-Warm-Low" at bounding box center [513, 273] width 486 height 47
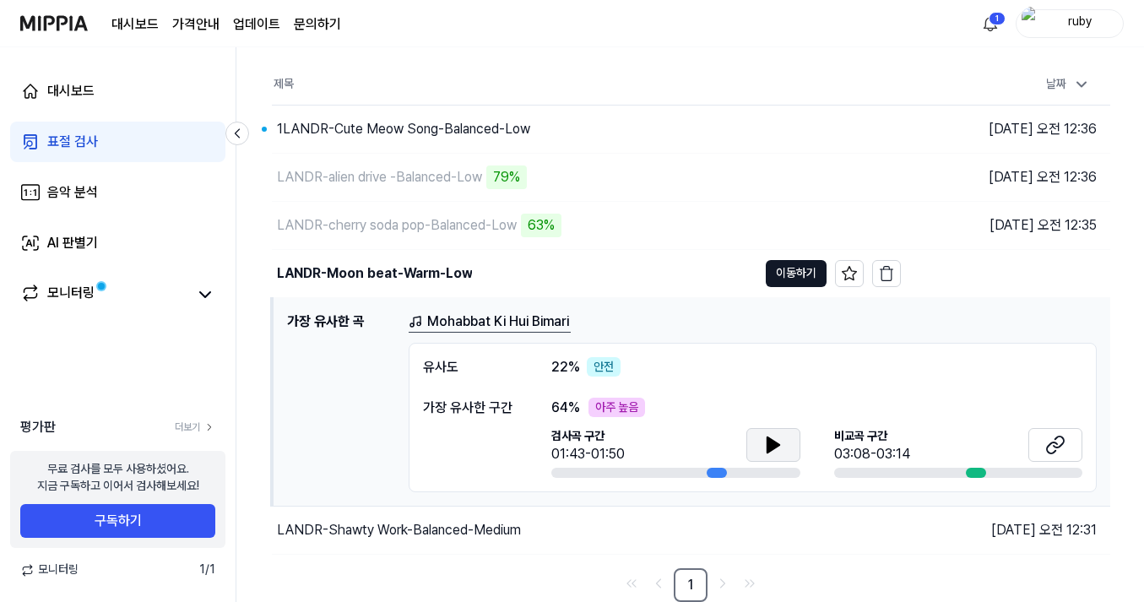
click at [771, 447] on icon at bounding box center [772, 444] width 12 height 15
click at [1069, 448] on button at bounding box center [1055, 445] width 54 height 34
click at [593, 273] on div "LANDR-Moon beat-Warm-Low" at bounding box center [514, 273] width 485 height 47
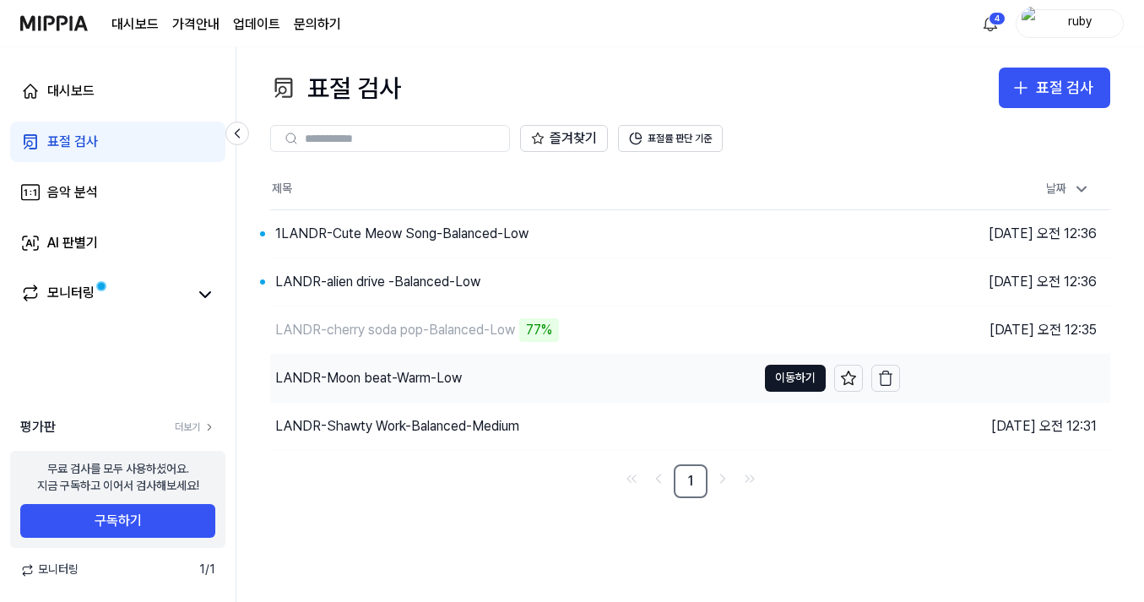
scroll to position [0, 0]
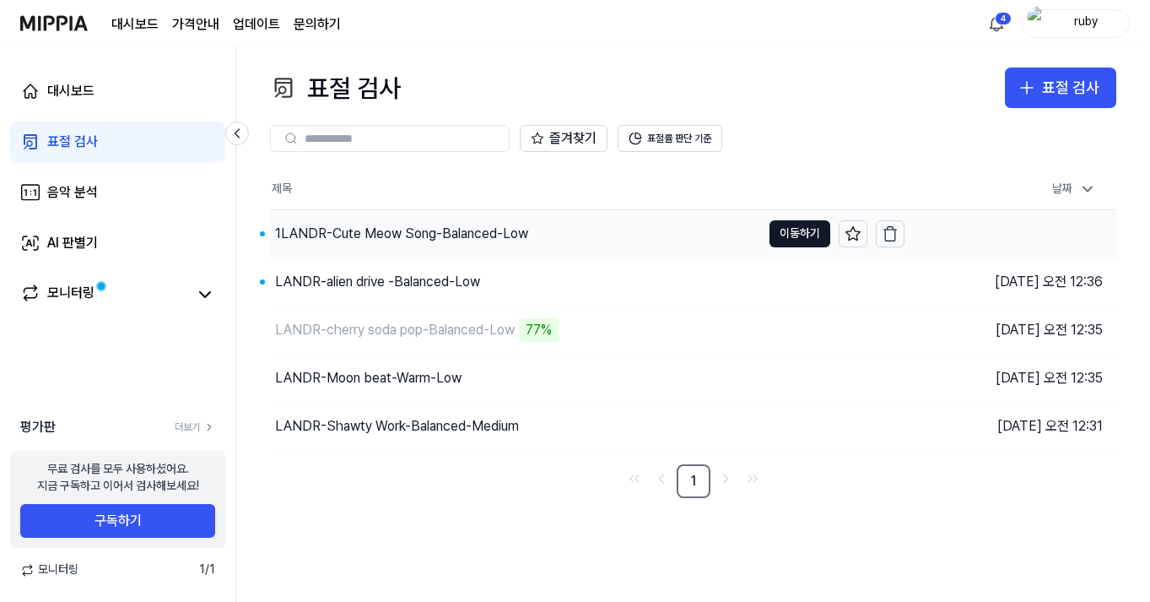
click at [600, 242] on div "1LANDR-Cute Meow Song-Balanced-Low" at bounding box center [515, 233] width 491 height 47
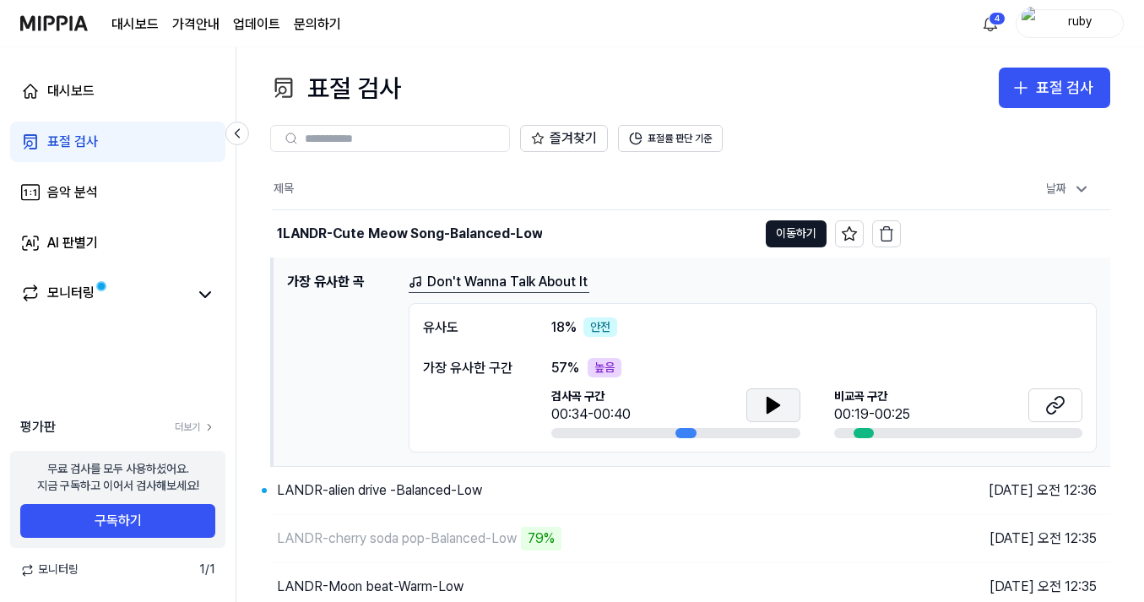
click at [765, 392] on button at bounding box center [773, 405] width 54 height 34
click at [1055, 418] on button at bounding box center [1055, 405] width 54 height 34
click at [486, 234] on div "1LANDR-Cute Meow Song-Balanced-Low" at bounding box center [409, 234] width 265 height 20
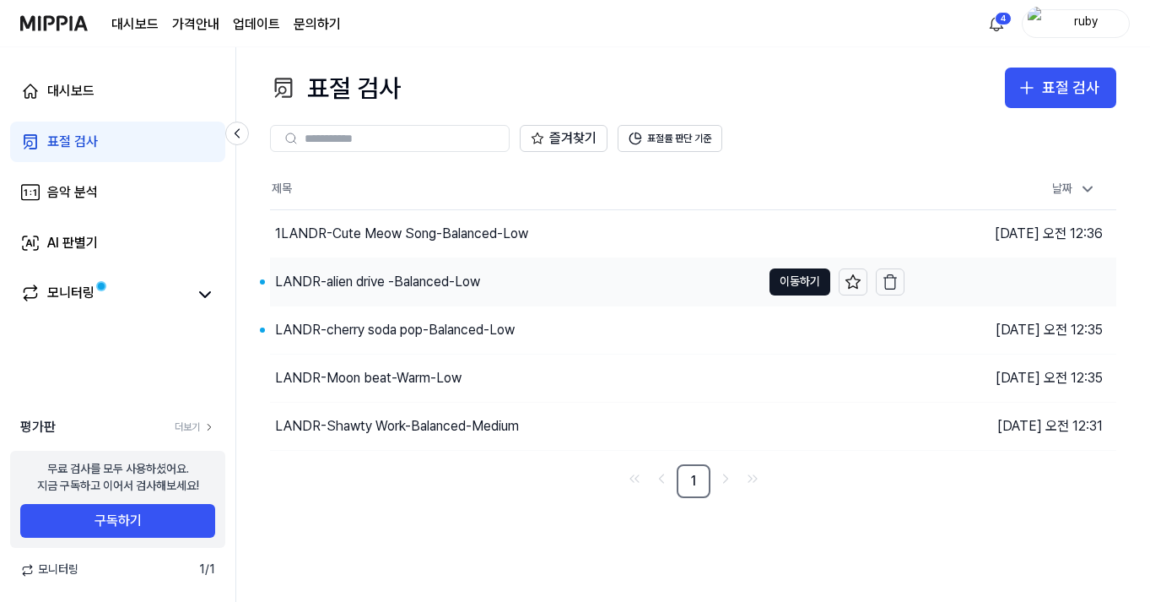
click at [491, 270] on div "LANDR-alien drive -Balanced-Low" at bounding box center [515, 281] width 491 height 47
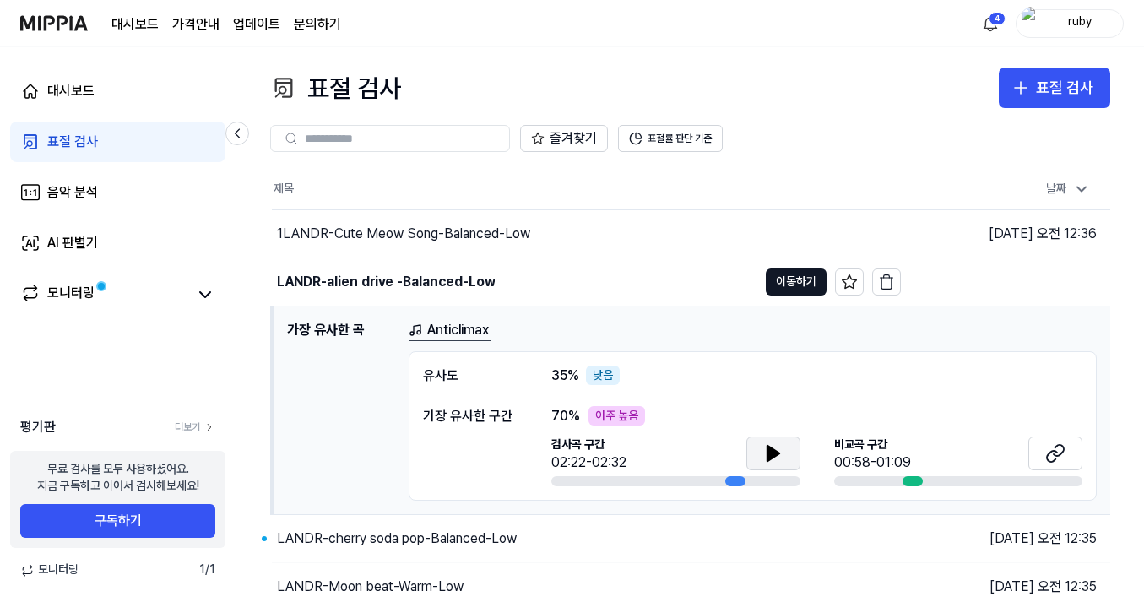
click at [766, 455] on icon at bounding box center [772, 453] width 12 height 15
click at [1057, 450] on icon at bounding box center [1055, 453] width 20 height 20
click at [572, 294] on div "LANDR-alien drive -Balanced-Low" at bounding box center [514, 281] width 485 height 47
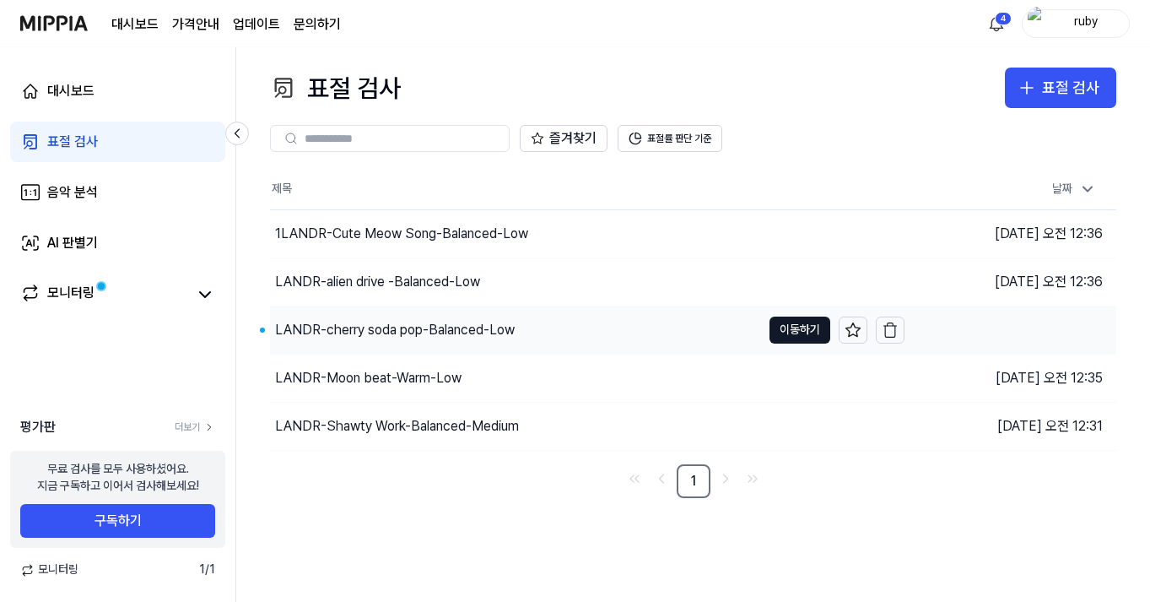
click at [572, 336] on div "LANDR-cherry soda pop-Balanced-Low" at bounding box center [515, 329] width 491 height 47
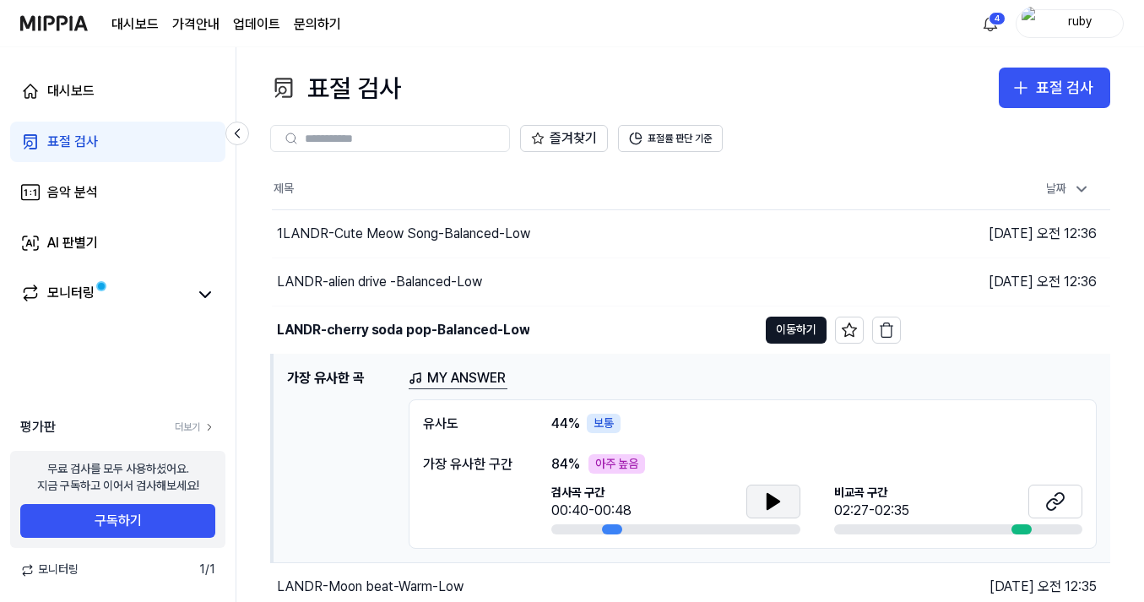
click at [763, 500] on icon at bounding box center [773, 501] width 20 height 20
click at [1061, 488] on button at bounding box center [1055, 502] width 54 height 34
click at [607, 421] on div "보통" at bounding box center [604, 424] width 34 height 20
click at [739, 441] on div "유사도 44 % 보통 가장 유사한 구간 84 % 아주 높음 검사곡 구간 00:40-00:48 [GEOGRAPHIC_DATA] 구간 02:27-…" at bounding box center [753, 474] width 688 height 150
click at [504, 330] on div "LANDR-cherry soda pop-Balanced-Low" at bounding box center [403, 330] width 252 height 20
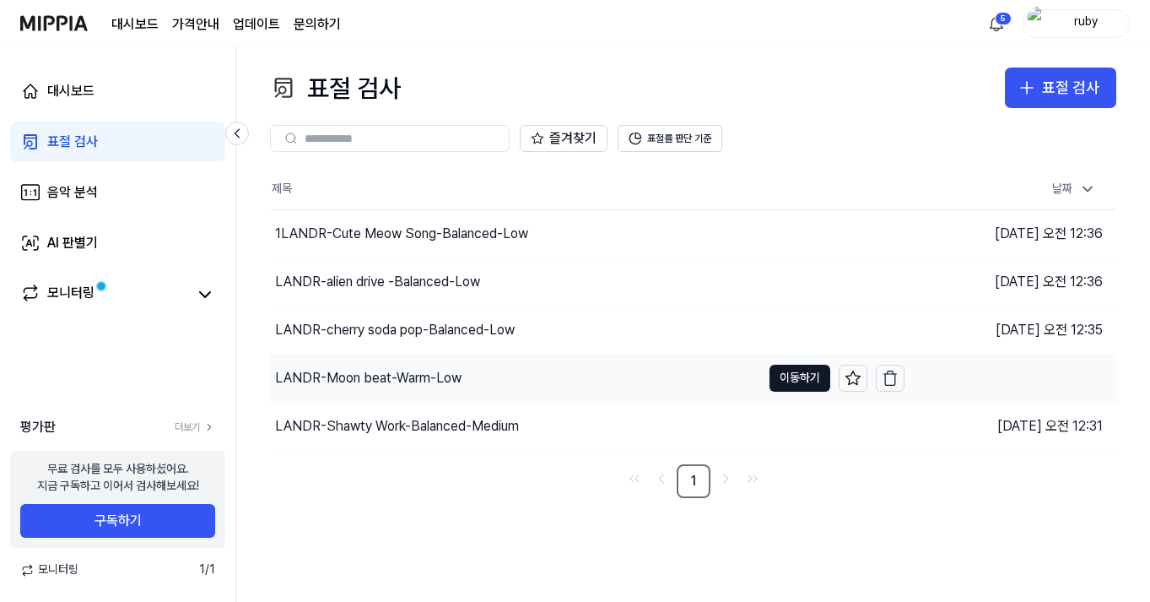
click at [495, 383] on div "LANDR-Moon beat-Warm-Low" at bounding box center [515, 378] width 491 height 47
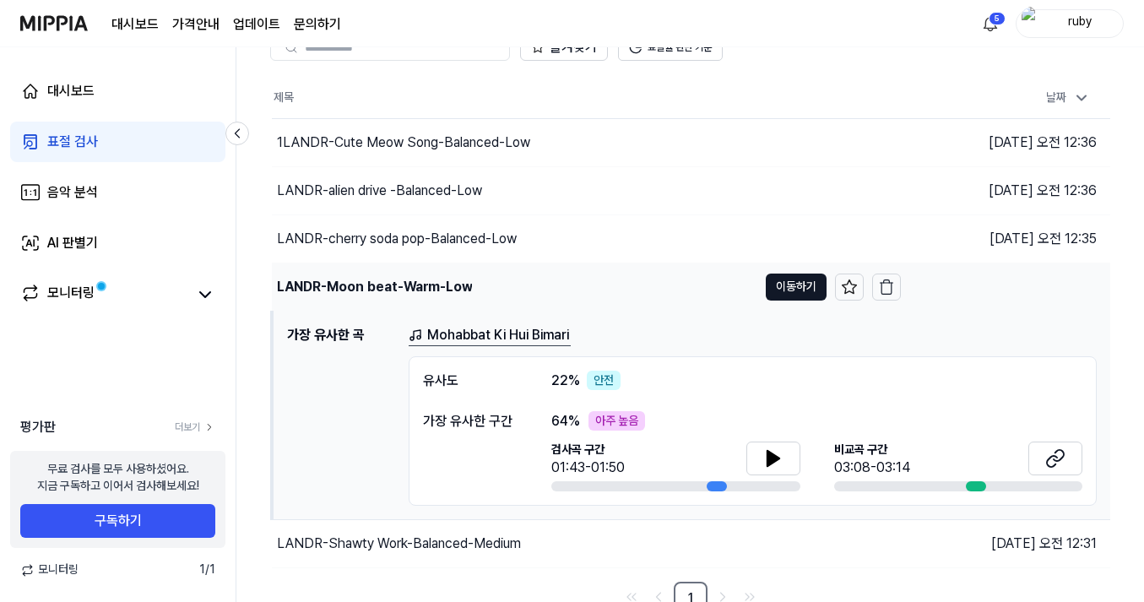
scroll to position [92, 0]
click at [498, 271] on div "LANDR-Moon beat-Warm-Low" at bounding box center [514, 286] width 485 height 47
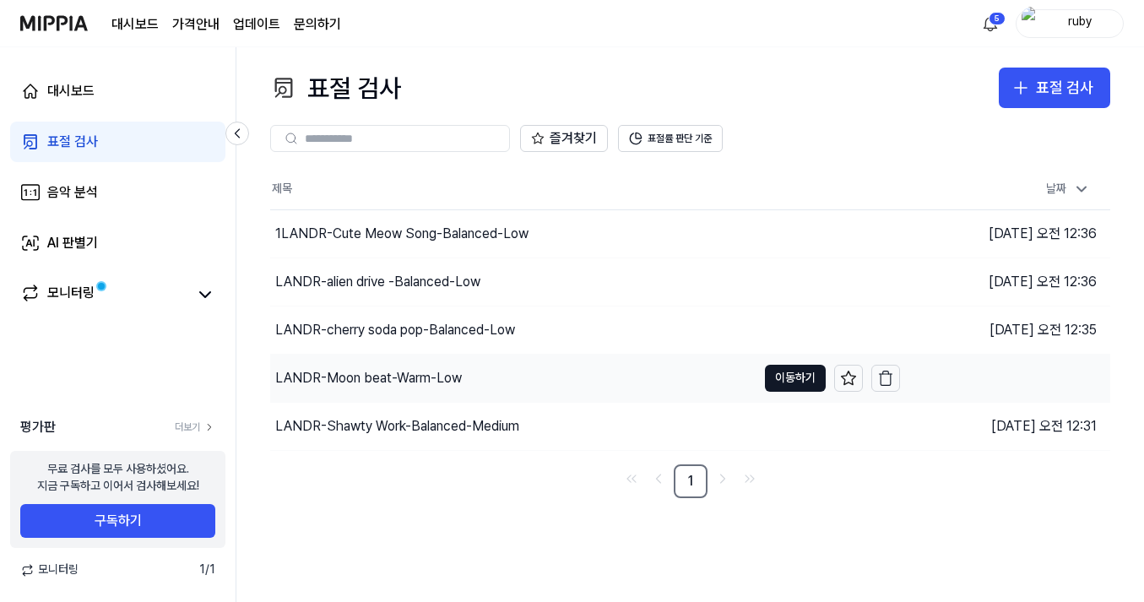
scroll to position [0, 0]
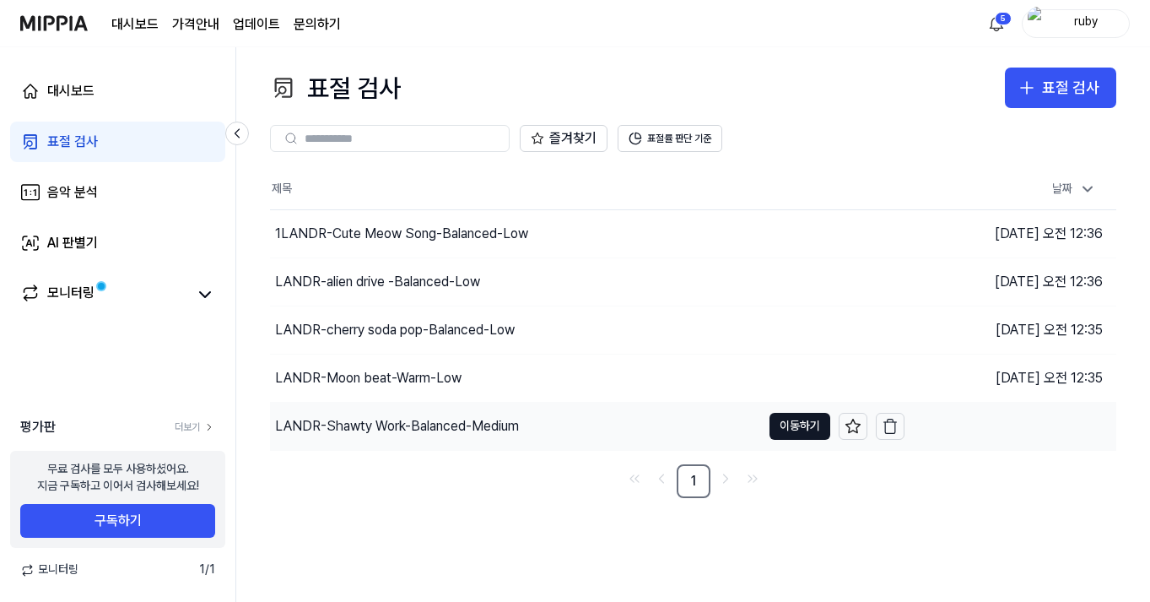
click at [502, 419] on div "LANDR-Shawty Work-Balanced-Medium" at bounding box center [397, 426] width 244 height 20
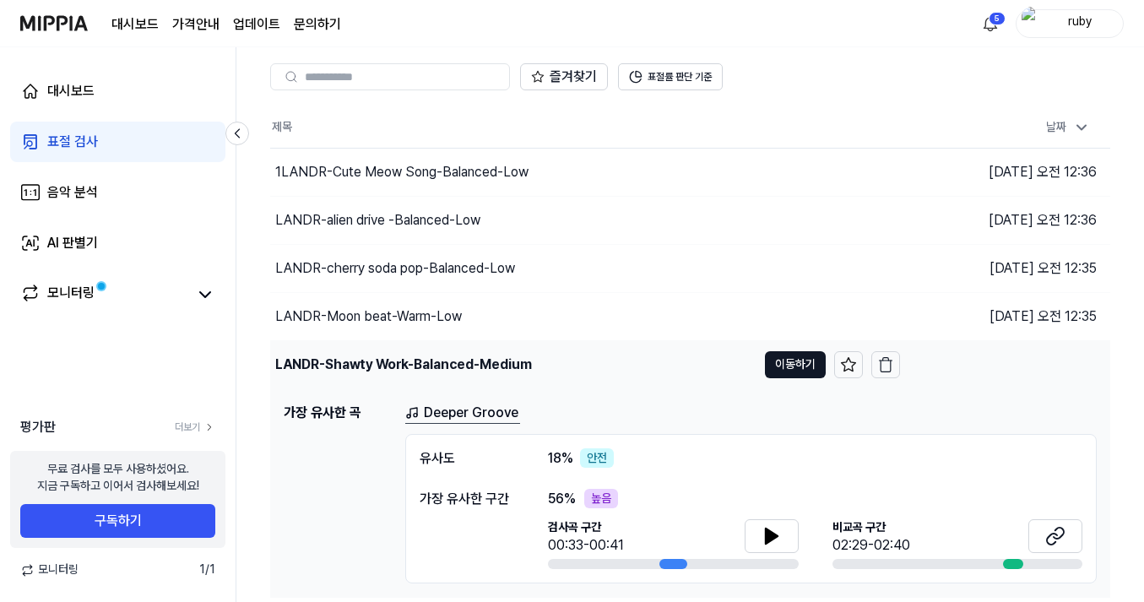
scroll to position [105, 0]
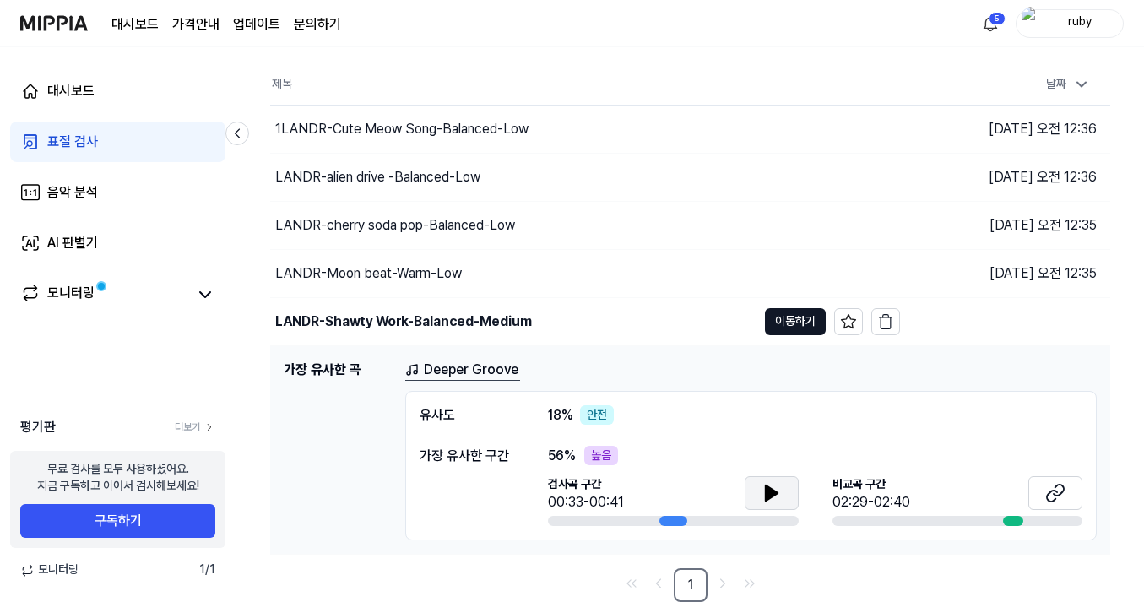
click at [774, 500] on icon at bounding box center [771, 493] width 20 height 20
click at [774, 501] on icon at bounding box center [771, 493] width 20 height 20
